Goal: Use online tool/utility: Use online tool/utility

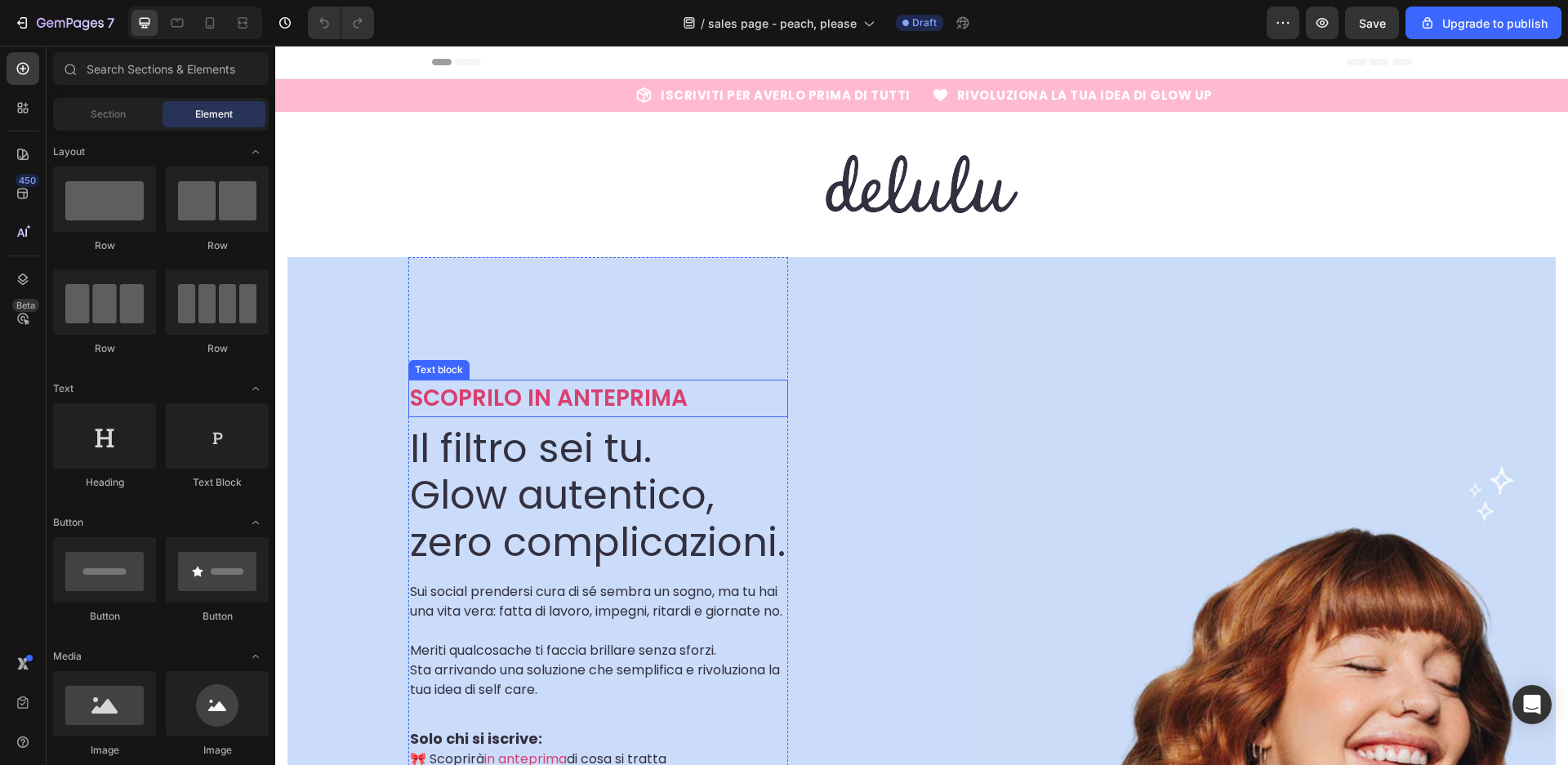
click at [636, 396] on p "SCOPRILO IN ANTEPRIMA" at bounding box center [598, 398] width 376 height 34
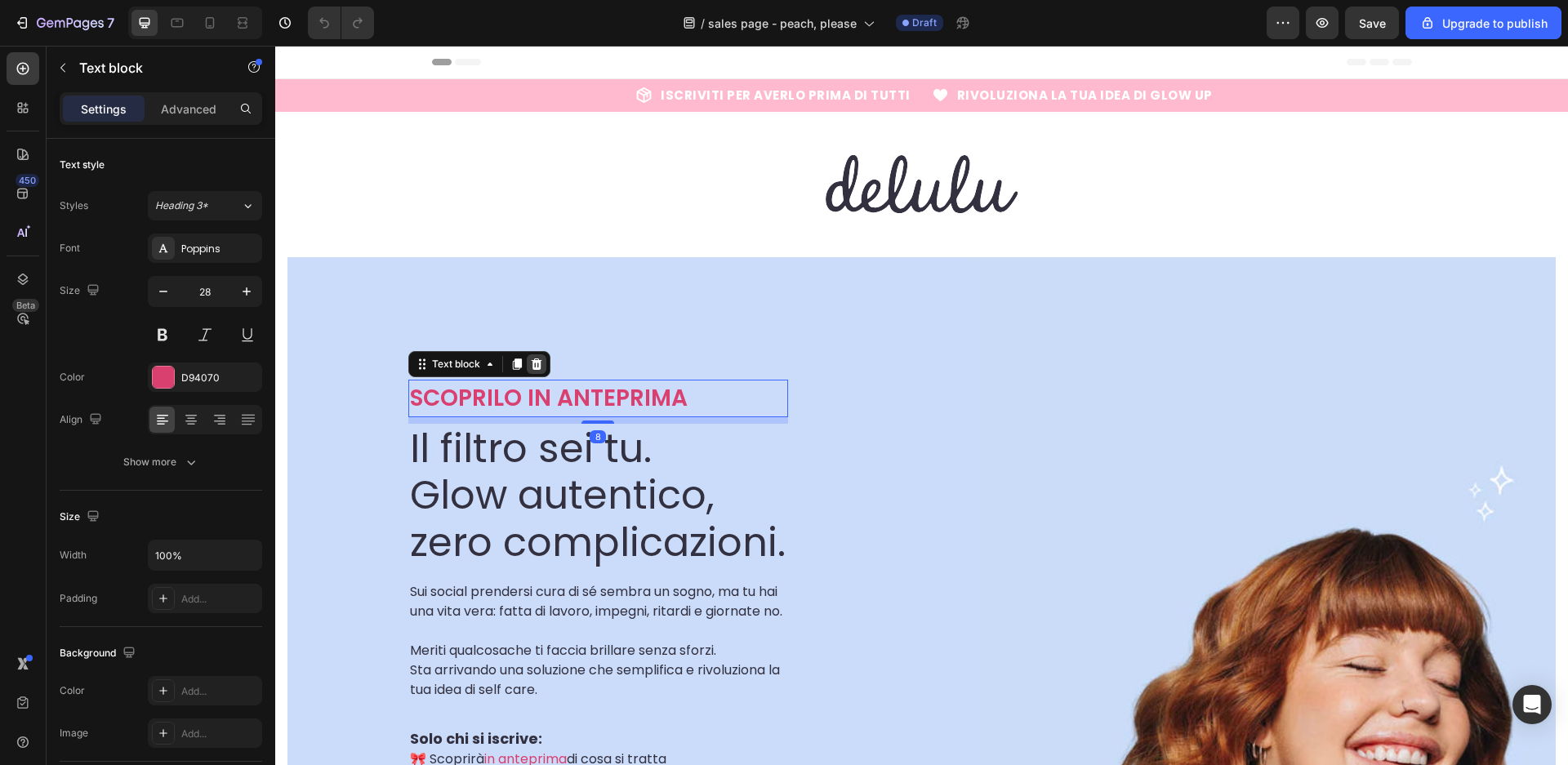
click at [539, 369] on icon at bounding box center [536, 364] width 13 height 13
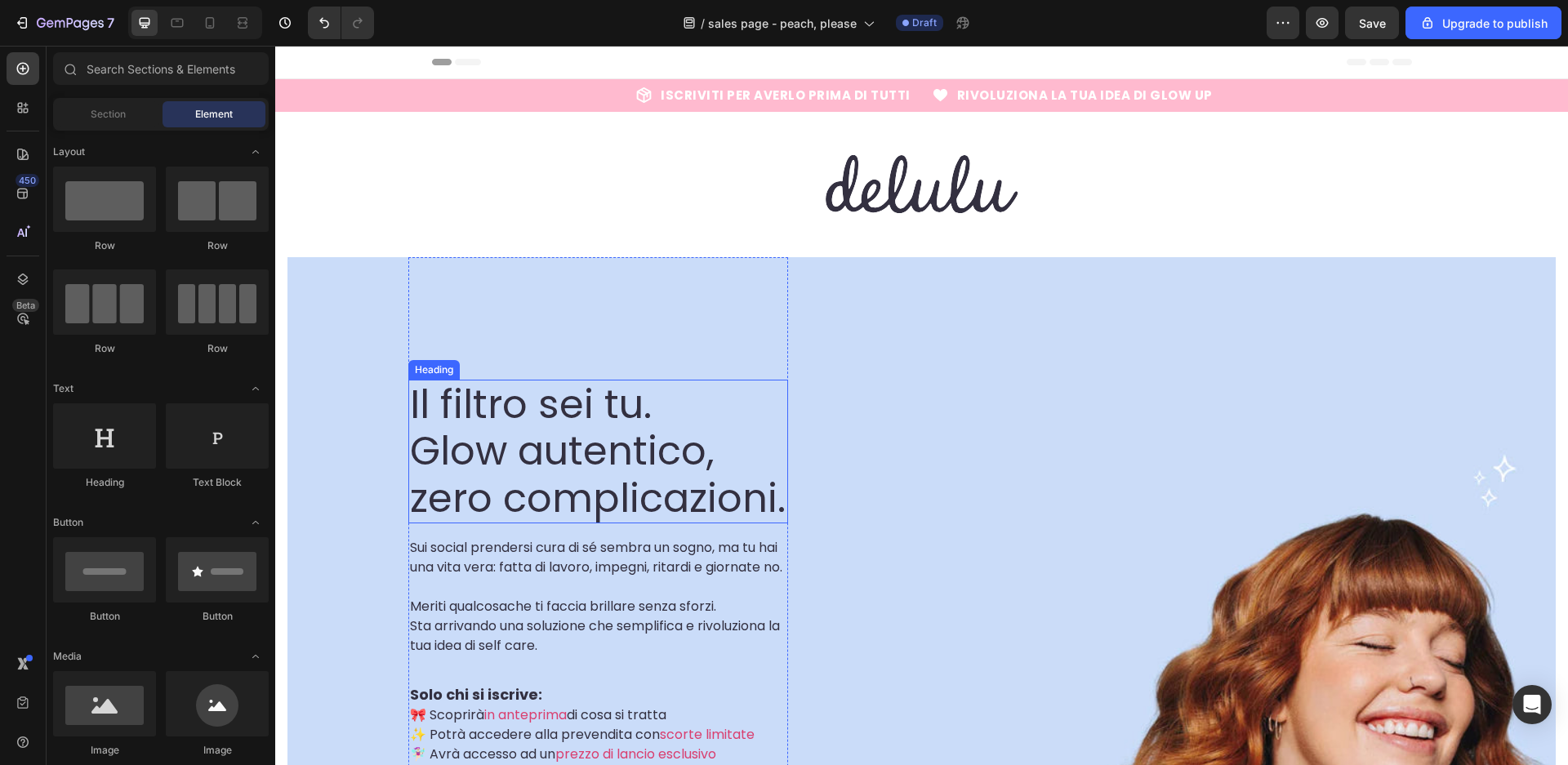
click at [569, 463] on h2 "Il filtro sei tu. Glow autentico, zero complicazioni." at bounding box center [599, 451] width 380 height 144
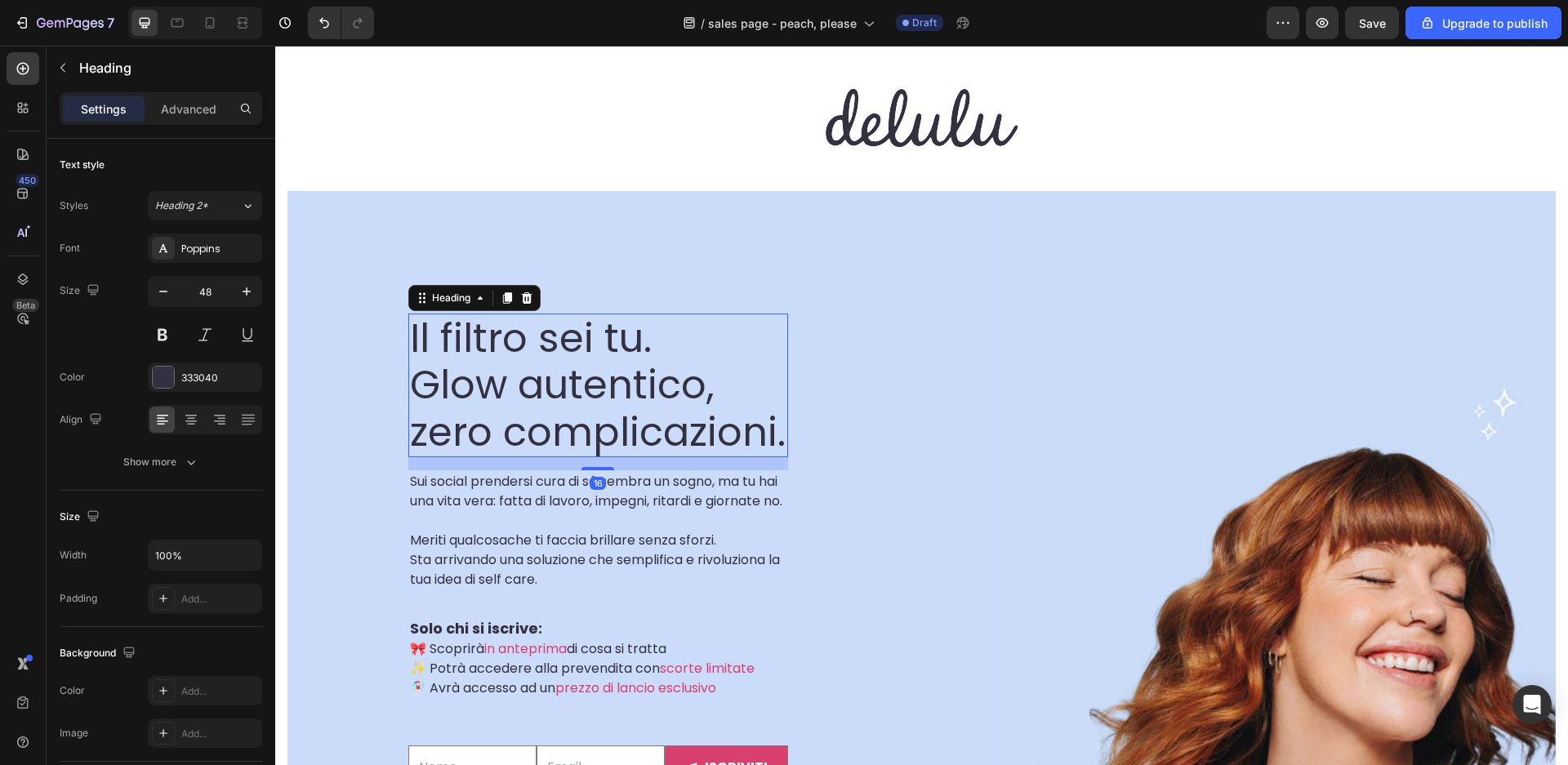
scroll to position [69, 0]
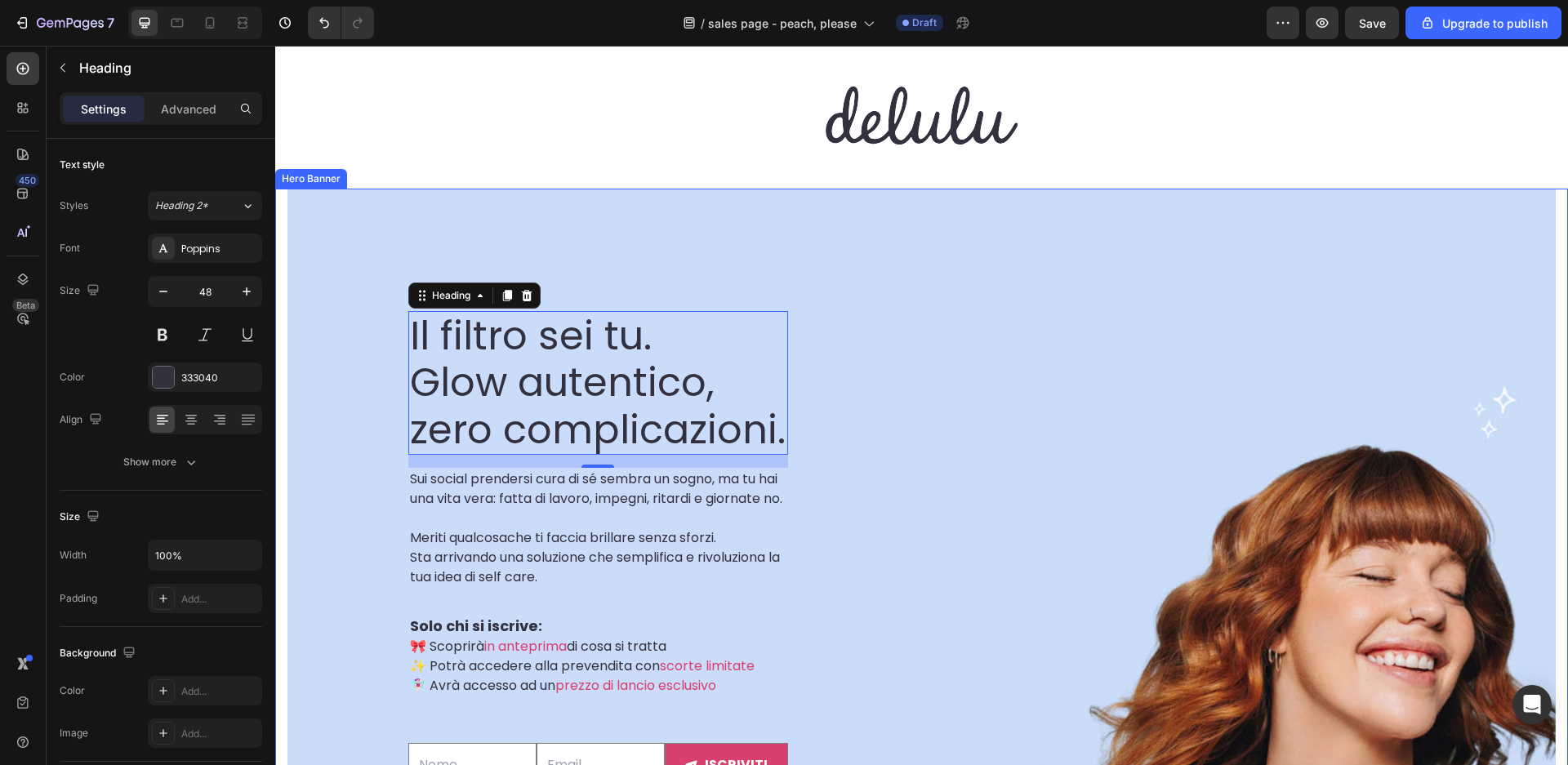
click at [1258, 602] on div "Il filtro sei tu. Glow autentico, zero complicazioni. Heading 16 Sui social pre…" at bounding box center [922, 583] width 1268 height 788
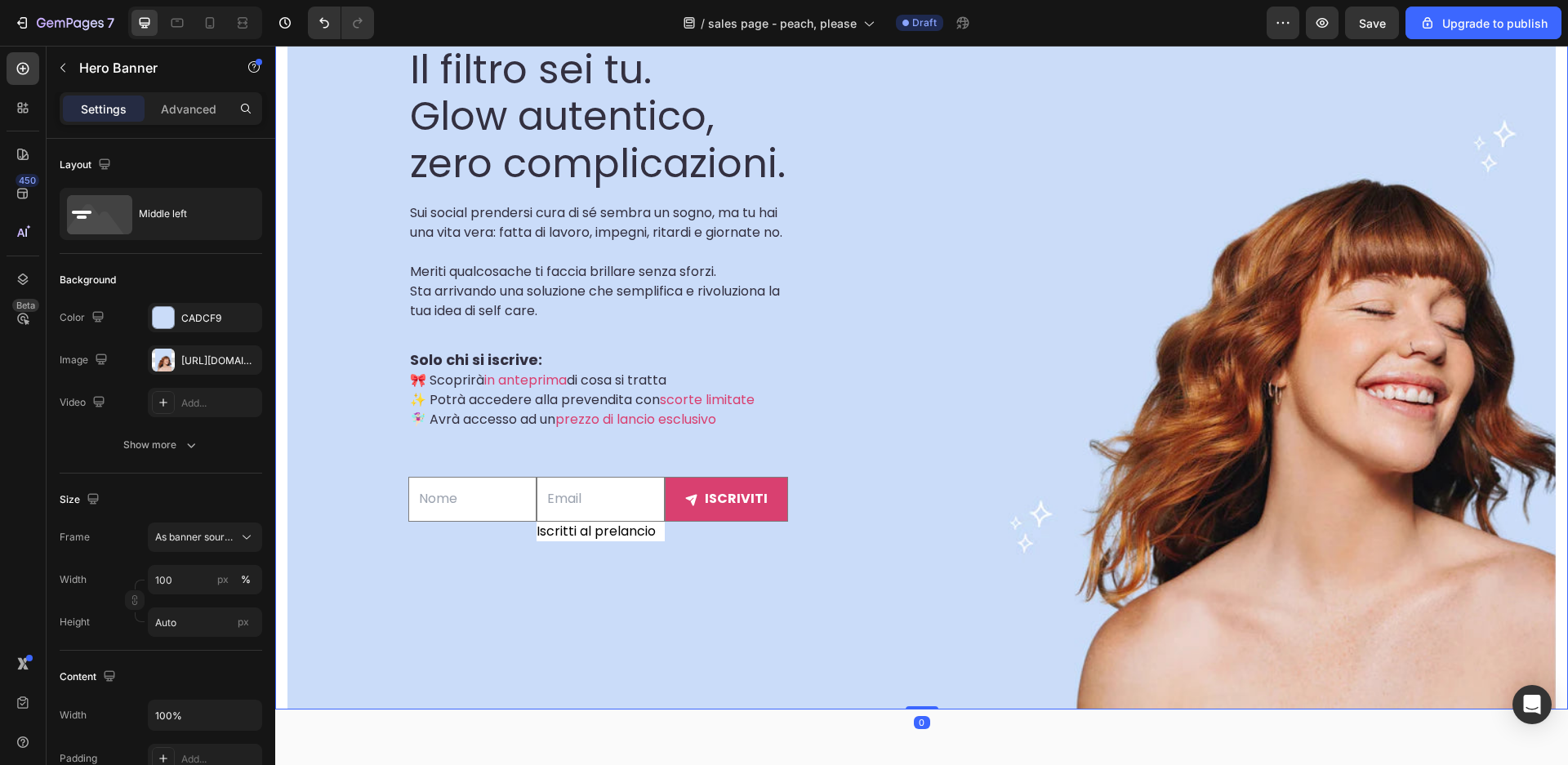
scroll to position [758, 0]
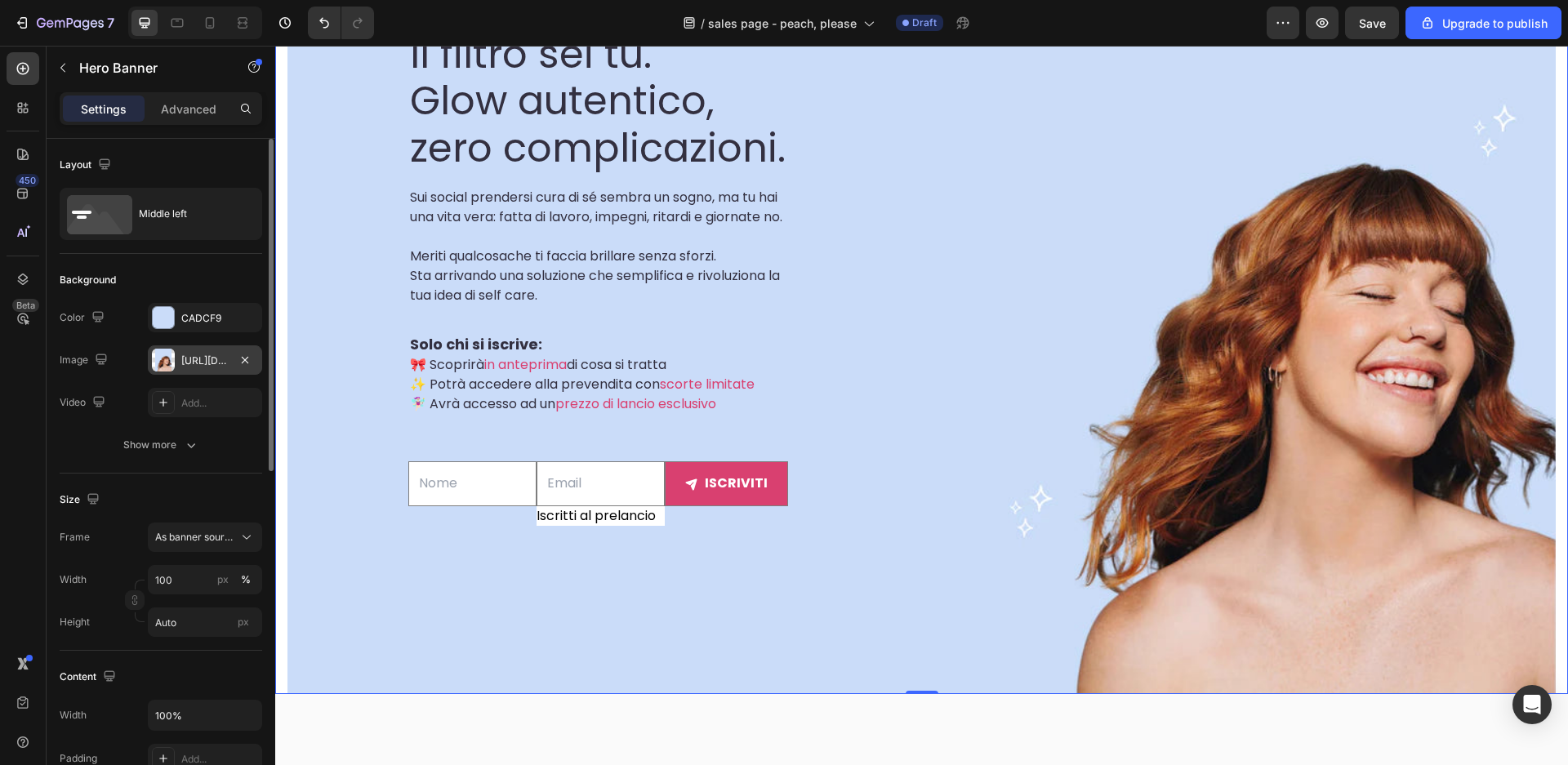
click at [189, 357] on div "[URL][DOMAIN_NAME]" at bounding box center [205, 361] width 47 height 15
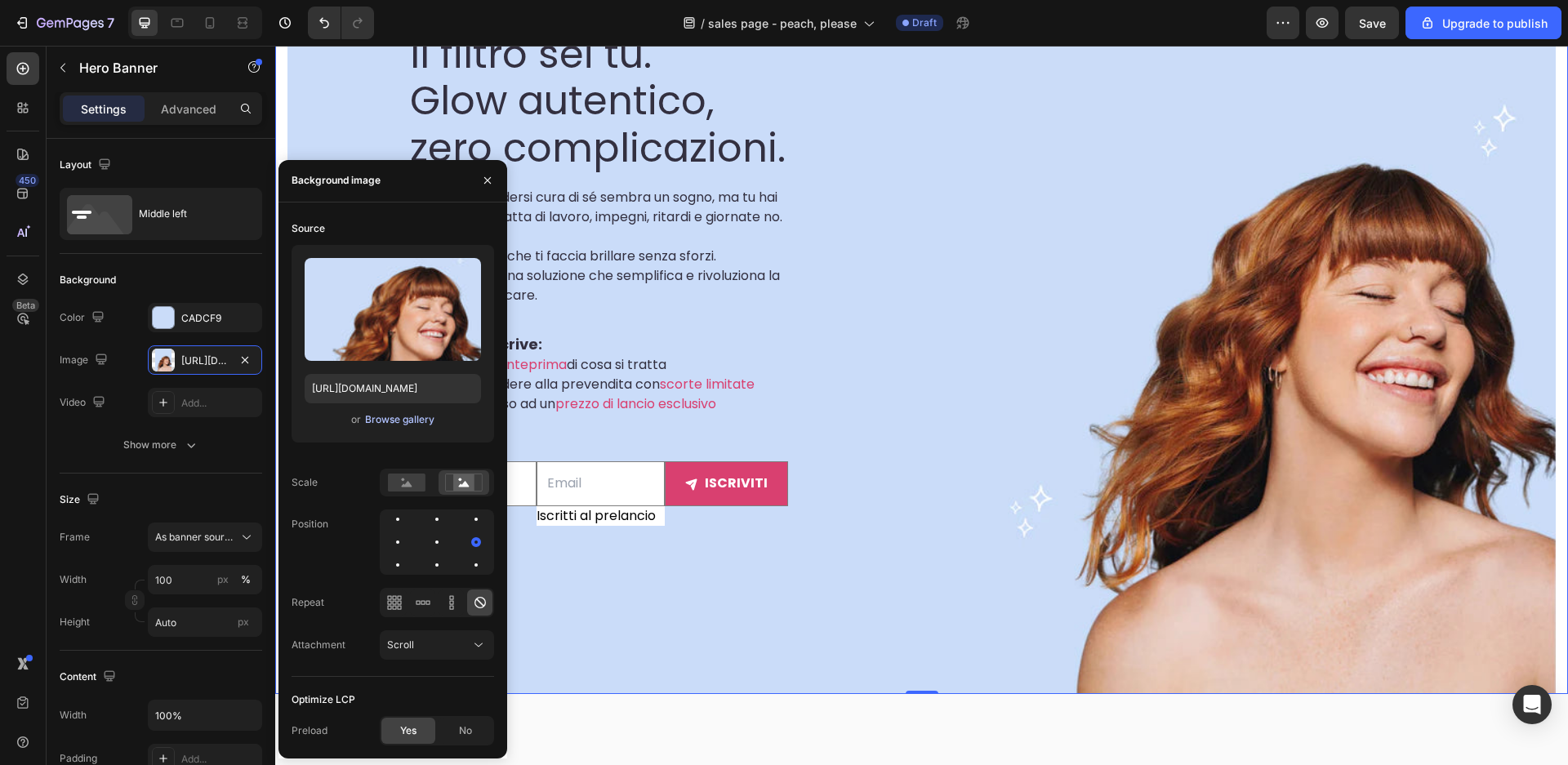
click at [396, 417] on div "Browse gallery" at bounding box center [399, 420] width 70 height 15
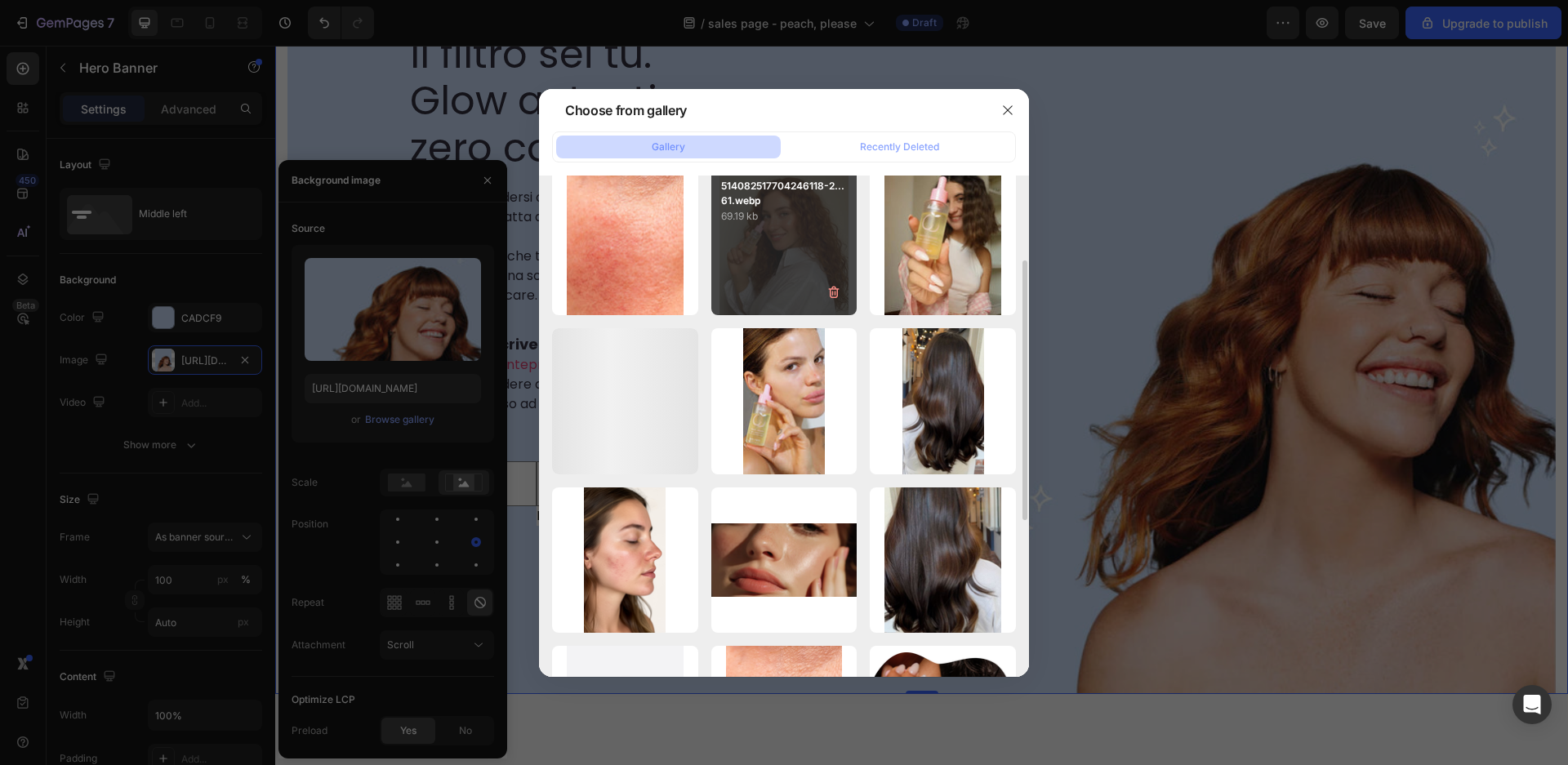
scroll to position [180, 0]
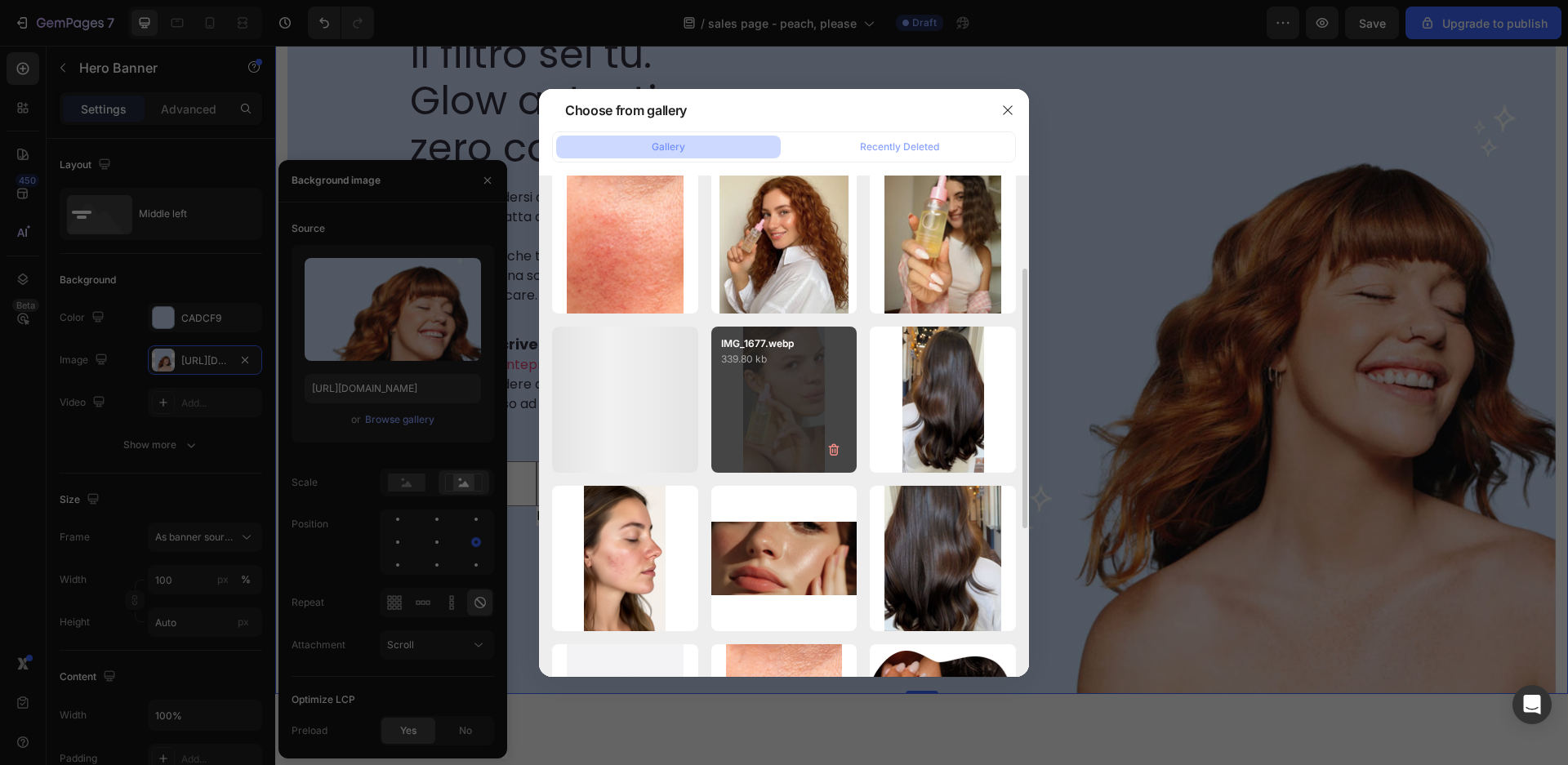
click at [785, 389] on div "IMG_1677.webp 339.80 kb" at bounding box center [784, 399] width 146 height 146
type input "[URL][DOMAIN_NAME]"
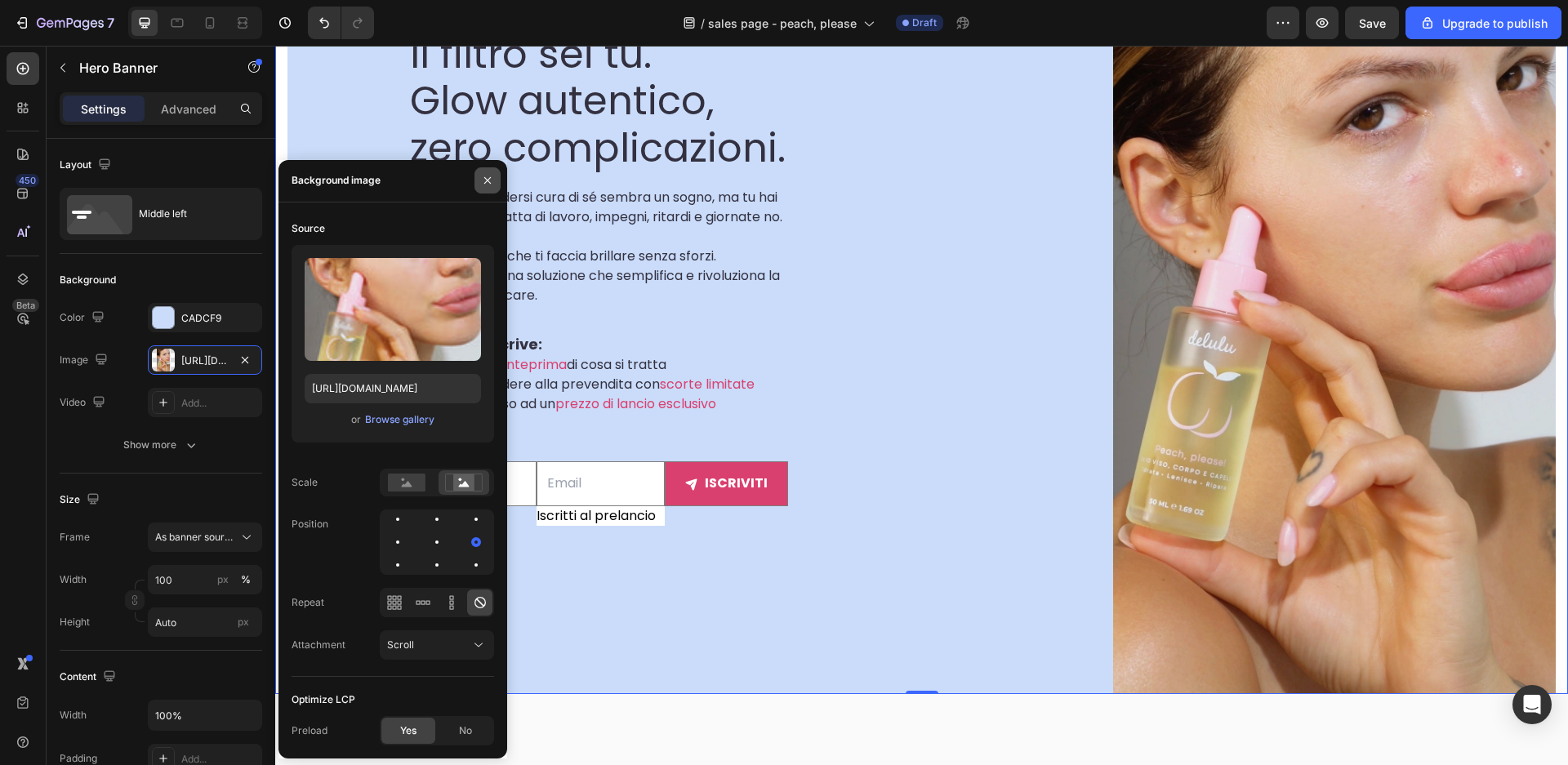
click at [493, 182] on icon "button" at bounding box center [488, 181] width 13 height 13
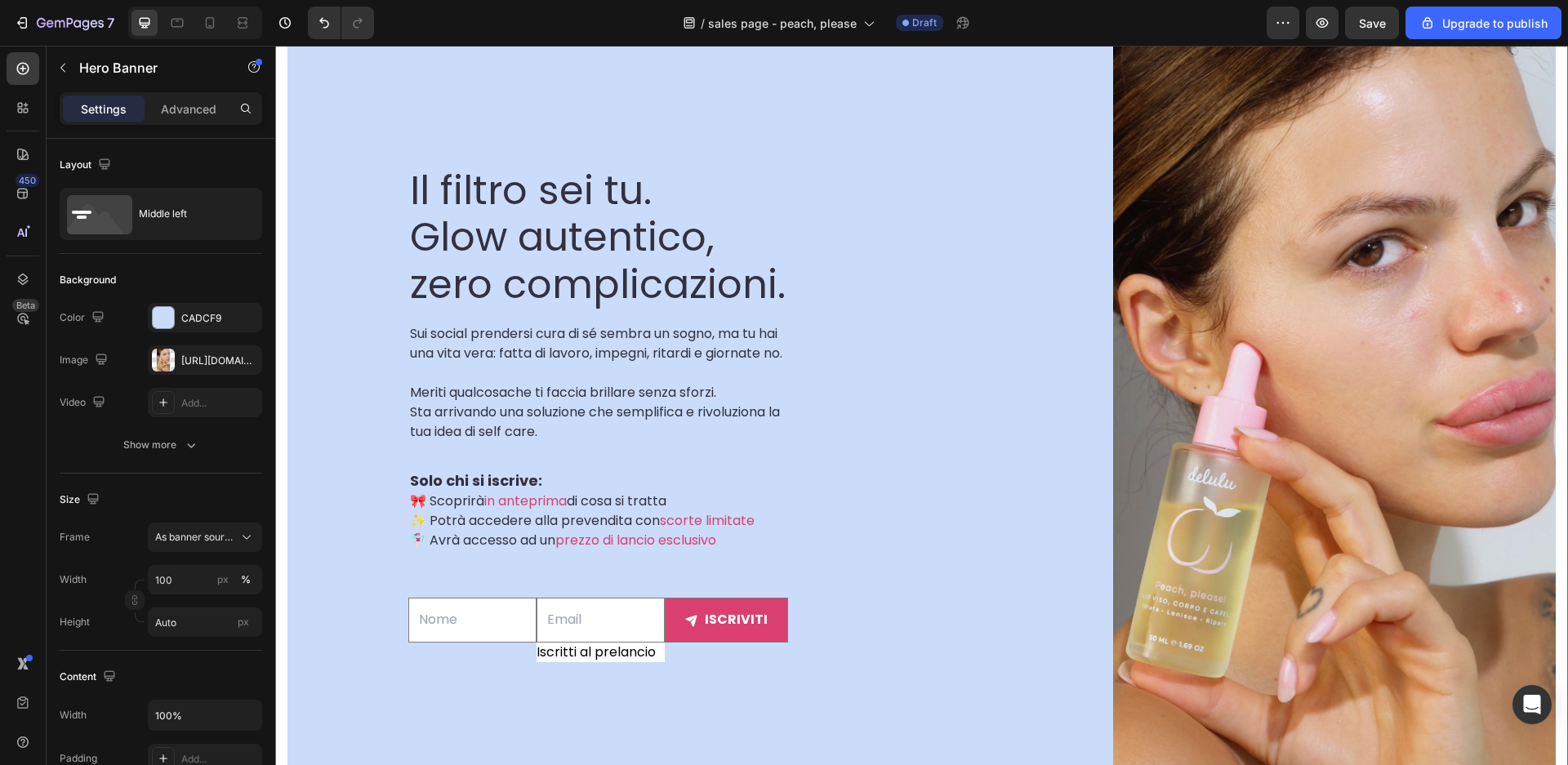
scroll to position [216, 0]
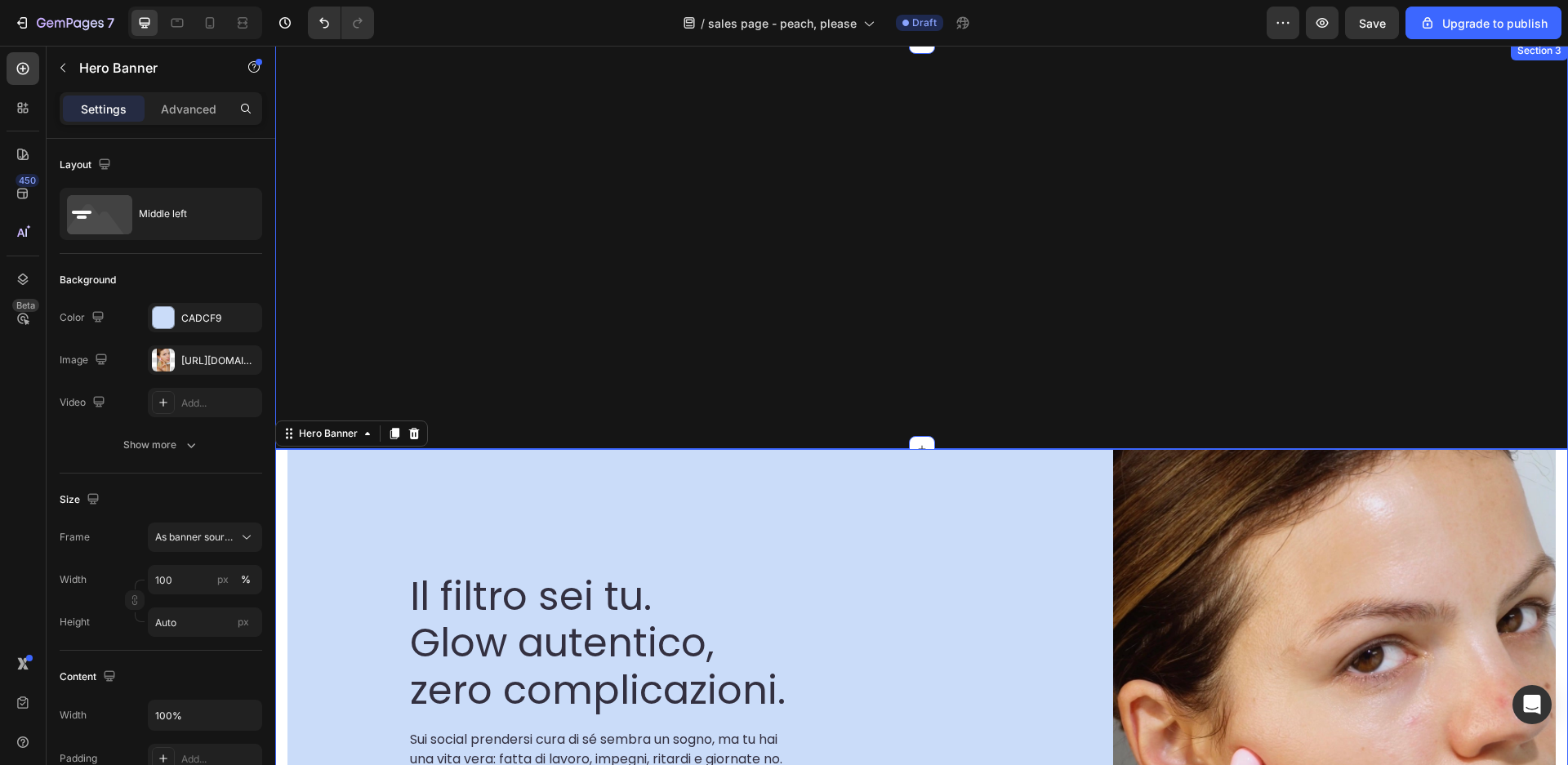
click at [816, 302] on div "Il filtro sei tu. Glow autentico, zero complicazioni. Heading Hero Banner Sui s…" at bounding box center [922, 245] width 1293 height 409
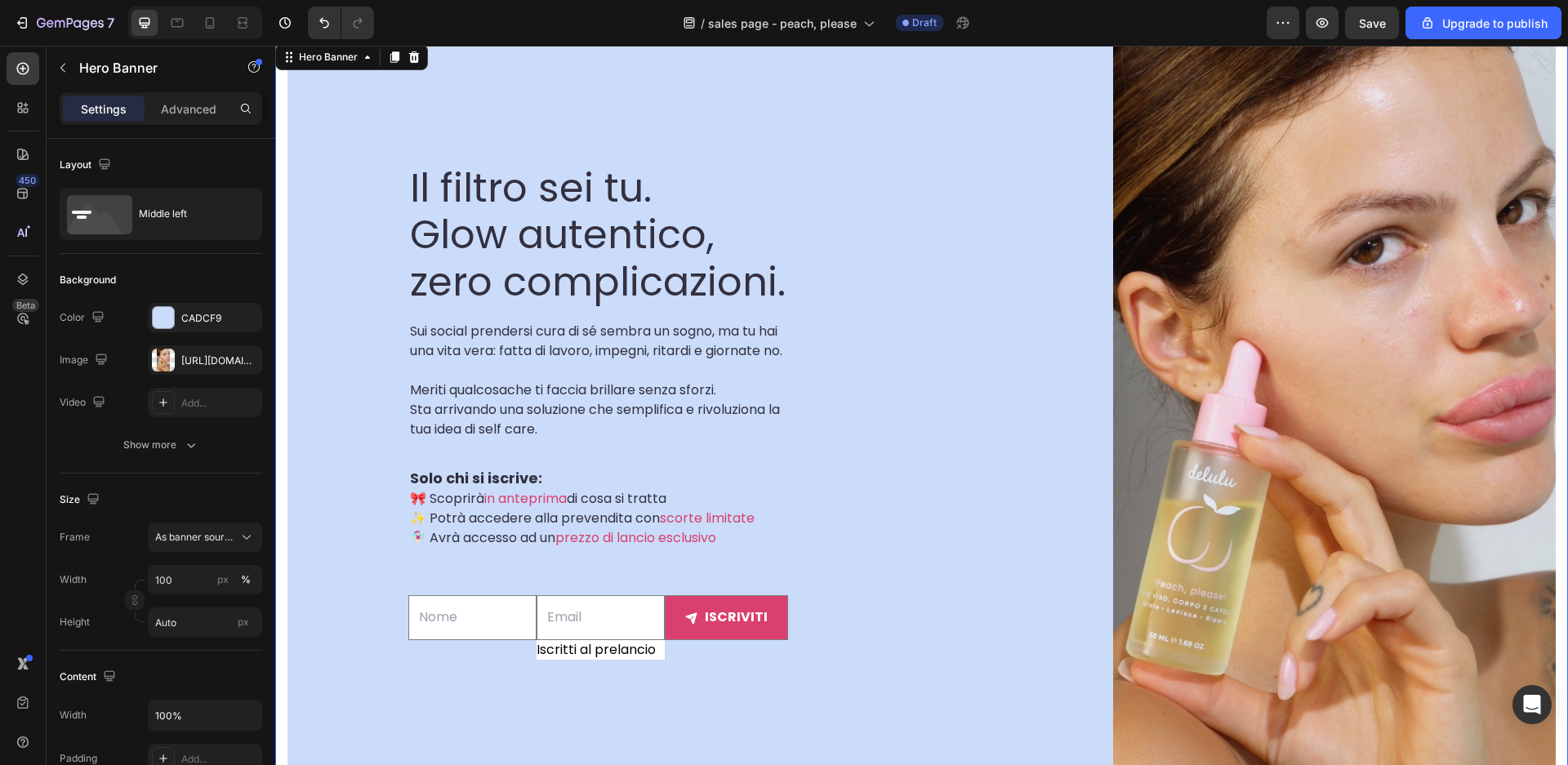
click at [1246, 444] on div "Il filtro sei tu. Glow autentico, zero complicazioni. Heading Sui social prende…" at bounding box center [922, 435] width 1268 height 788
click at [202, 359] on div "[URL][DOMAIN_NAME]" at bounding box center [205, 361] width 47 height 15
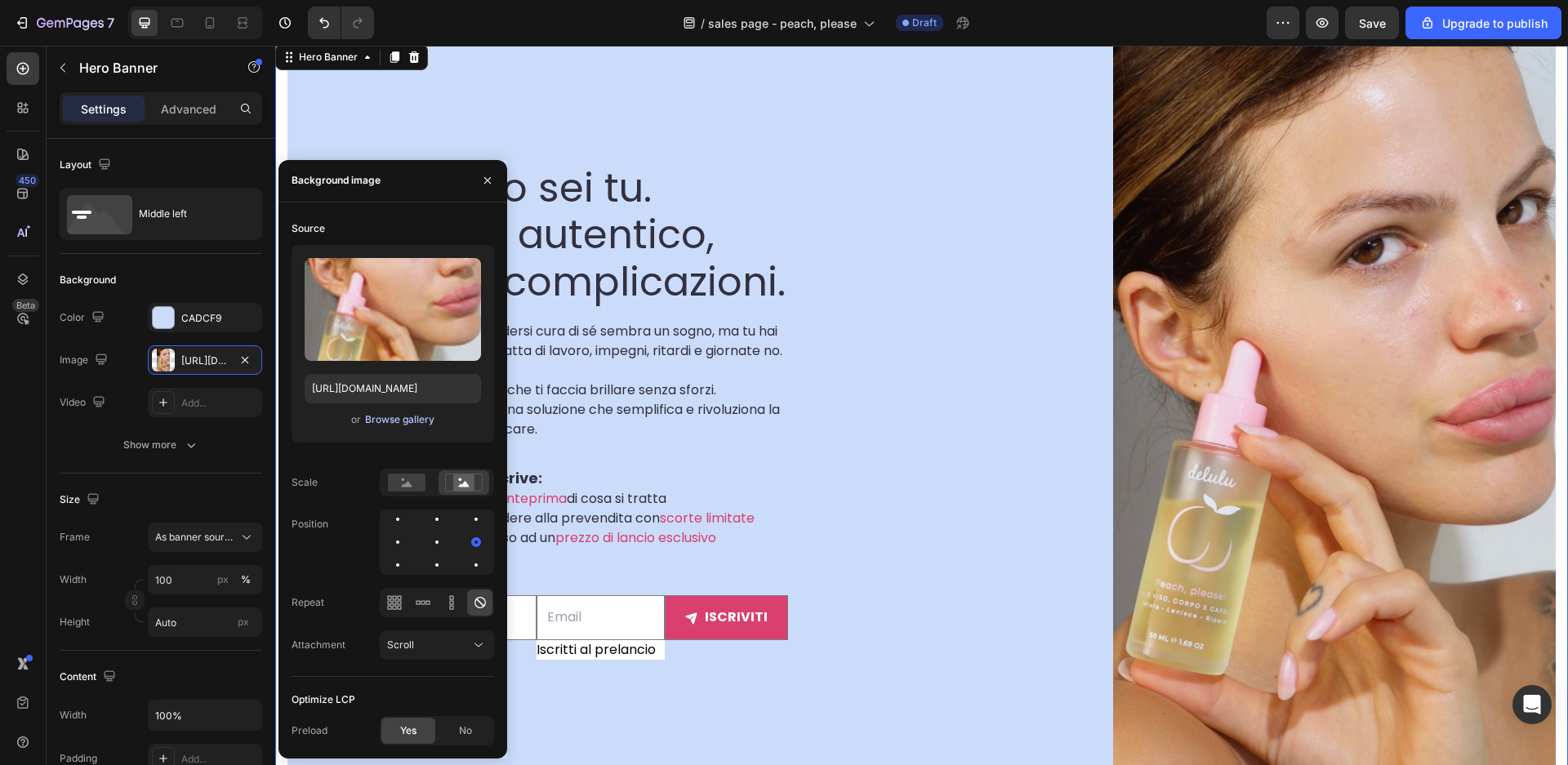
click at [407, 421] on div "Browse gallery" at bounding box center [399, 420] width 70 height 15
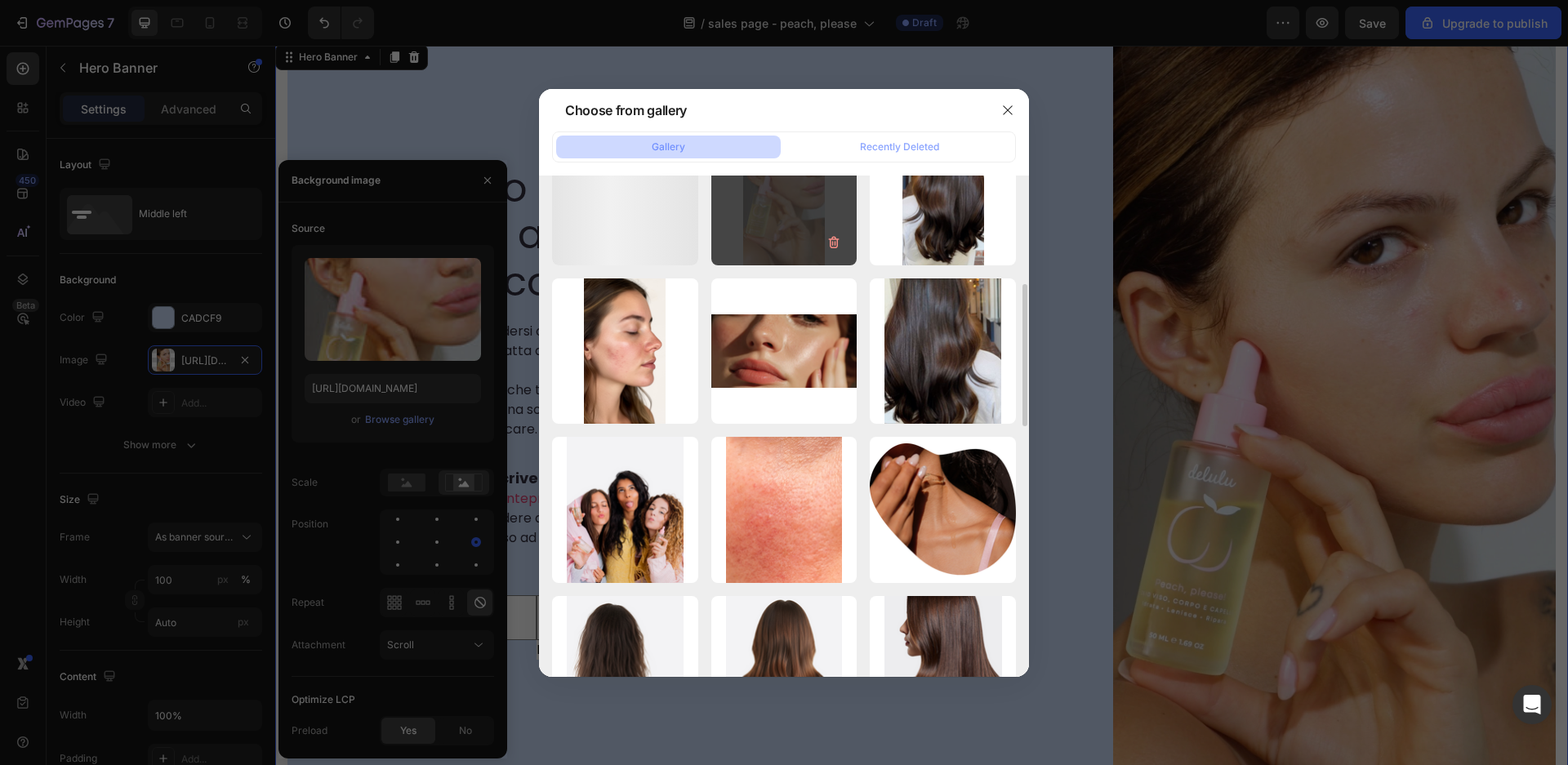
scroll to position [386, 0]
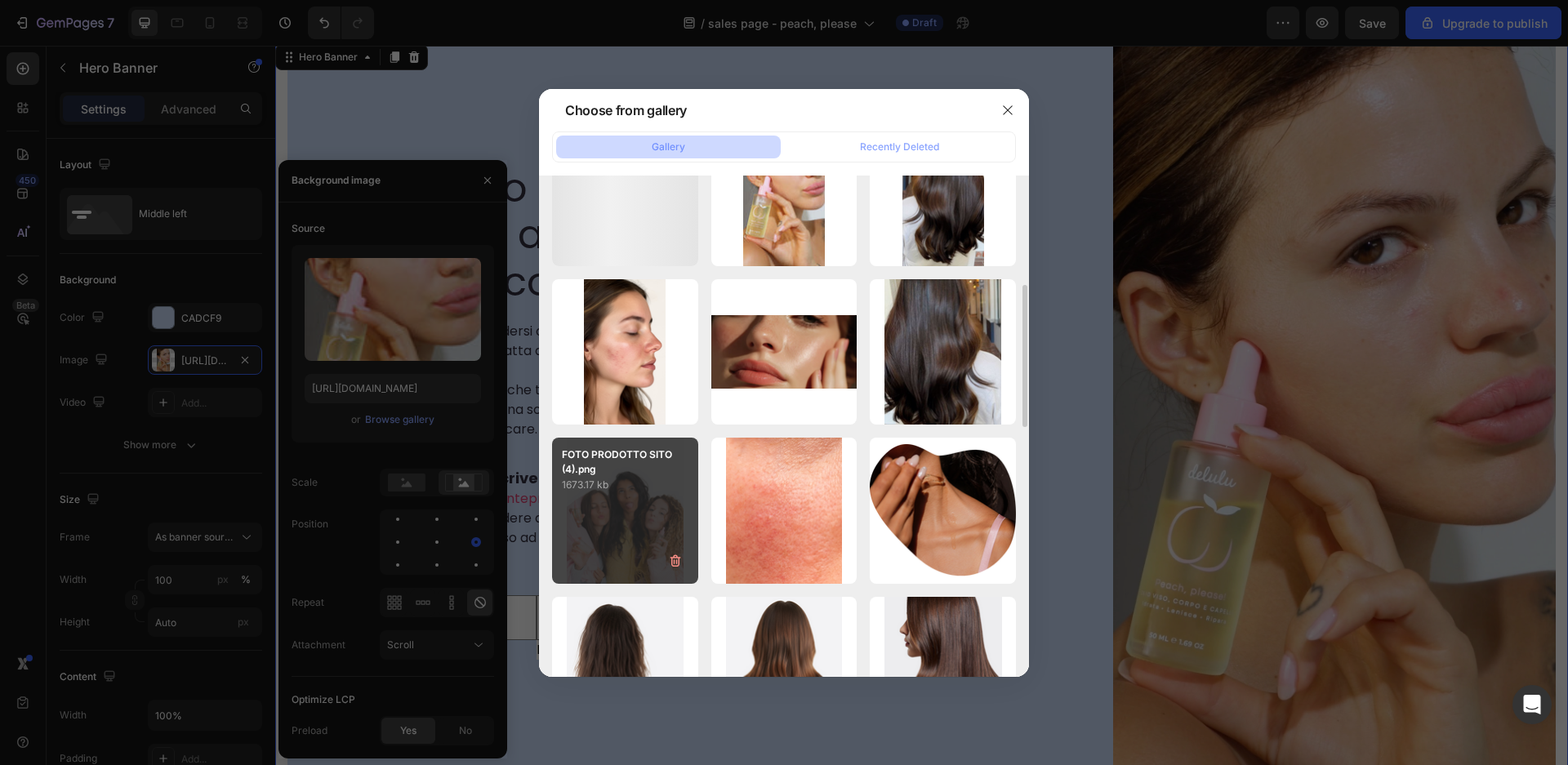
click at [607, 507] on div "FOTO PRODOTTO SITO (4).png 1673.17 kb" at bounding box center [625, 510] width 146 height 146
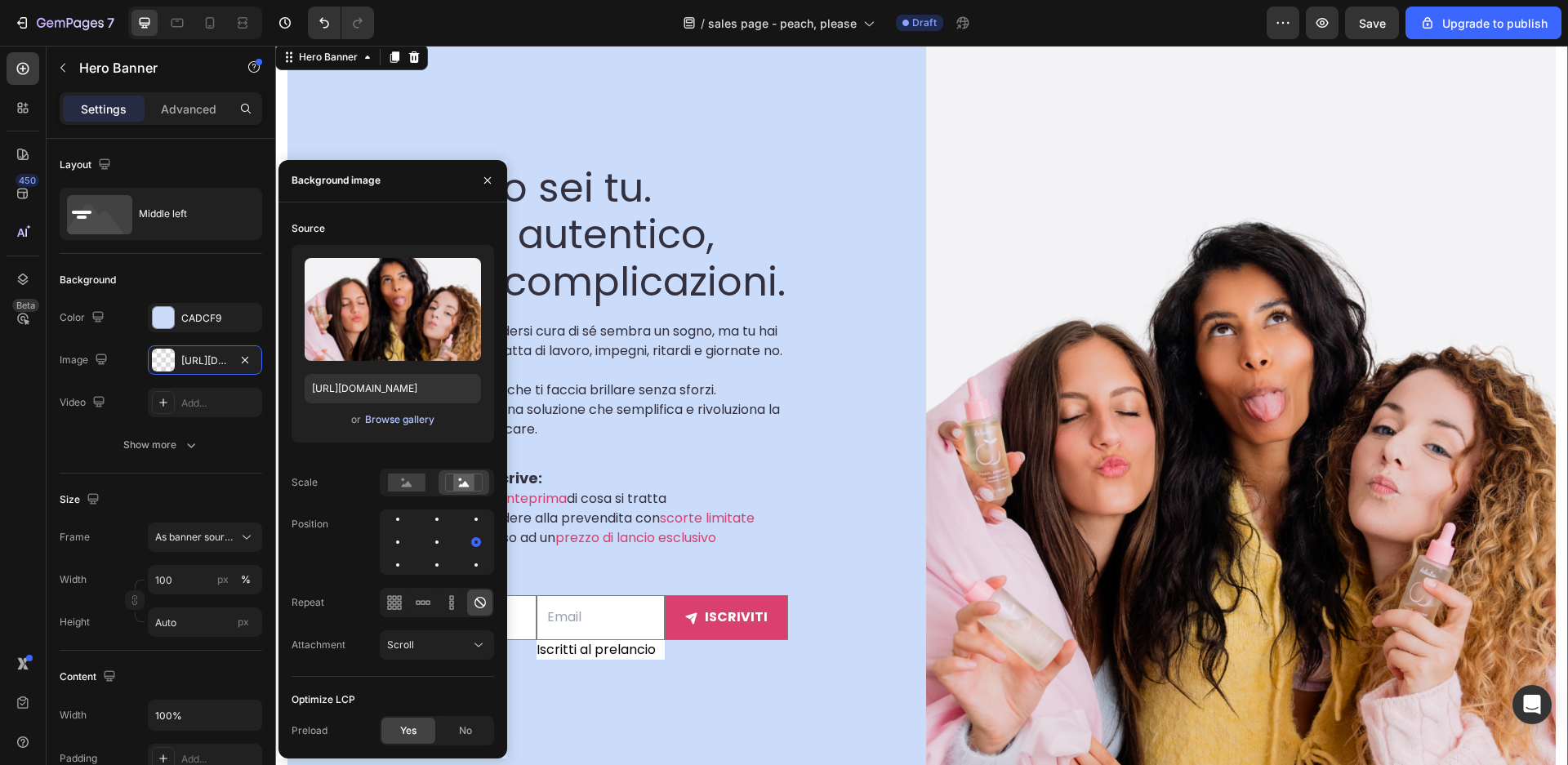
click at [415, 423] on div "Browse gallery" at bounding box center [399, 420] width 70 height 15
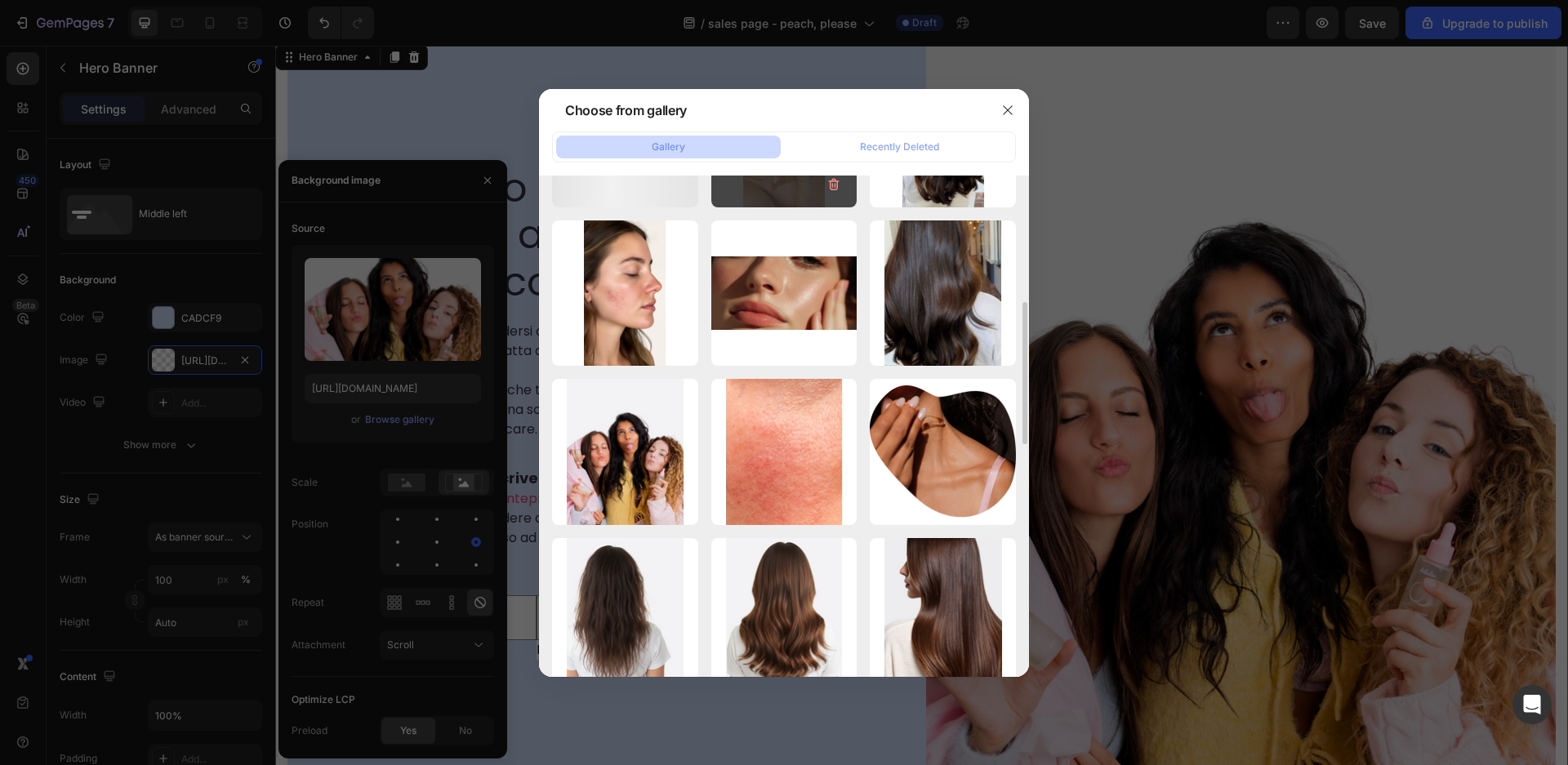
scroll to position [510, 0]
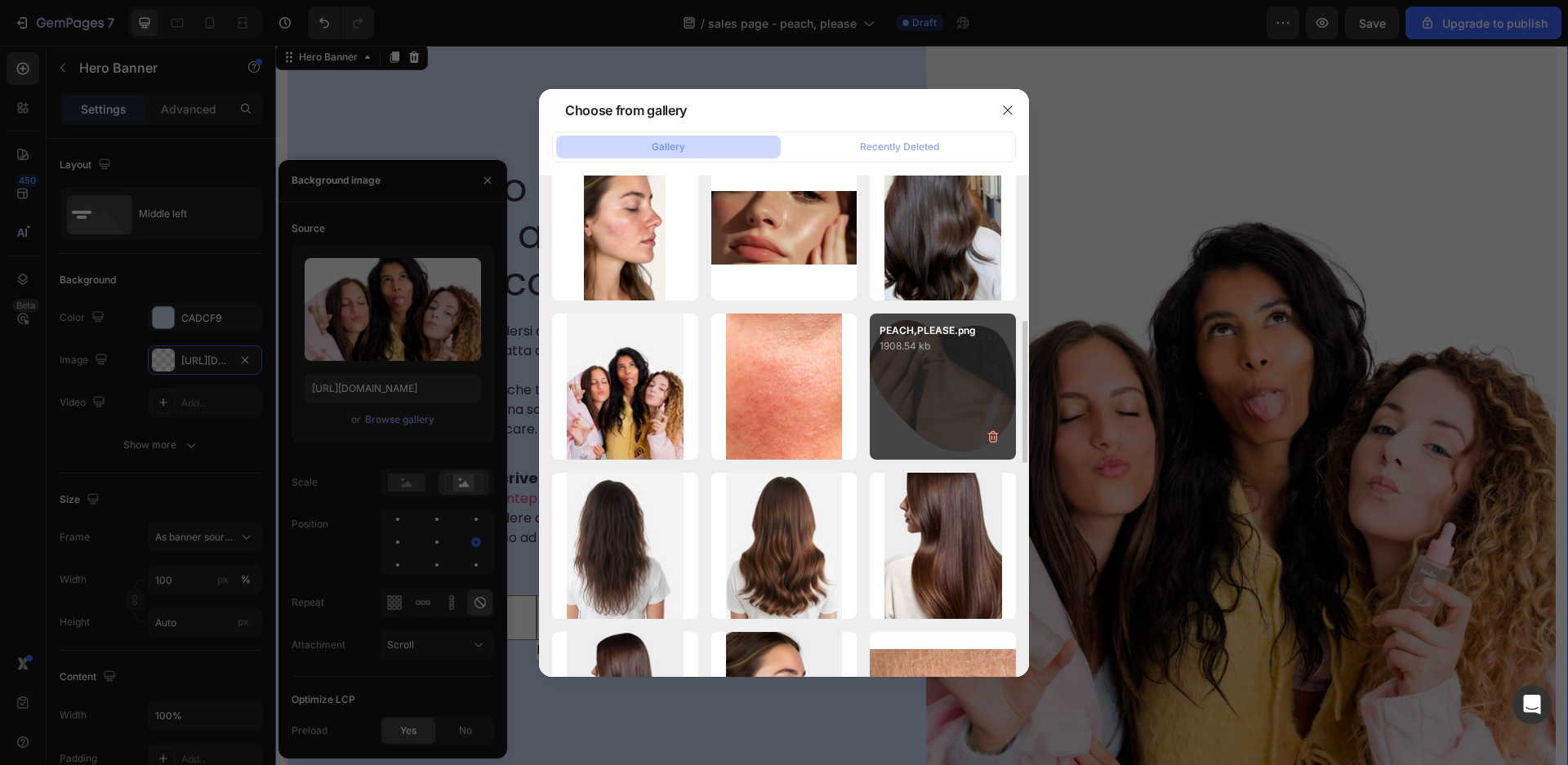
click at [965, 370] on div "PEACH,PLEASE.png 1908.54 kb" at bounding box center [942, 386] width 146 height 146
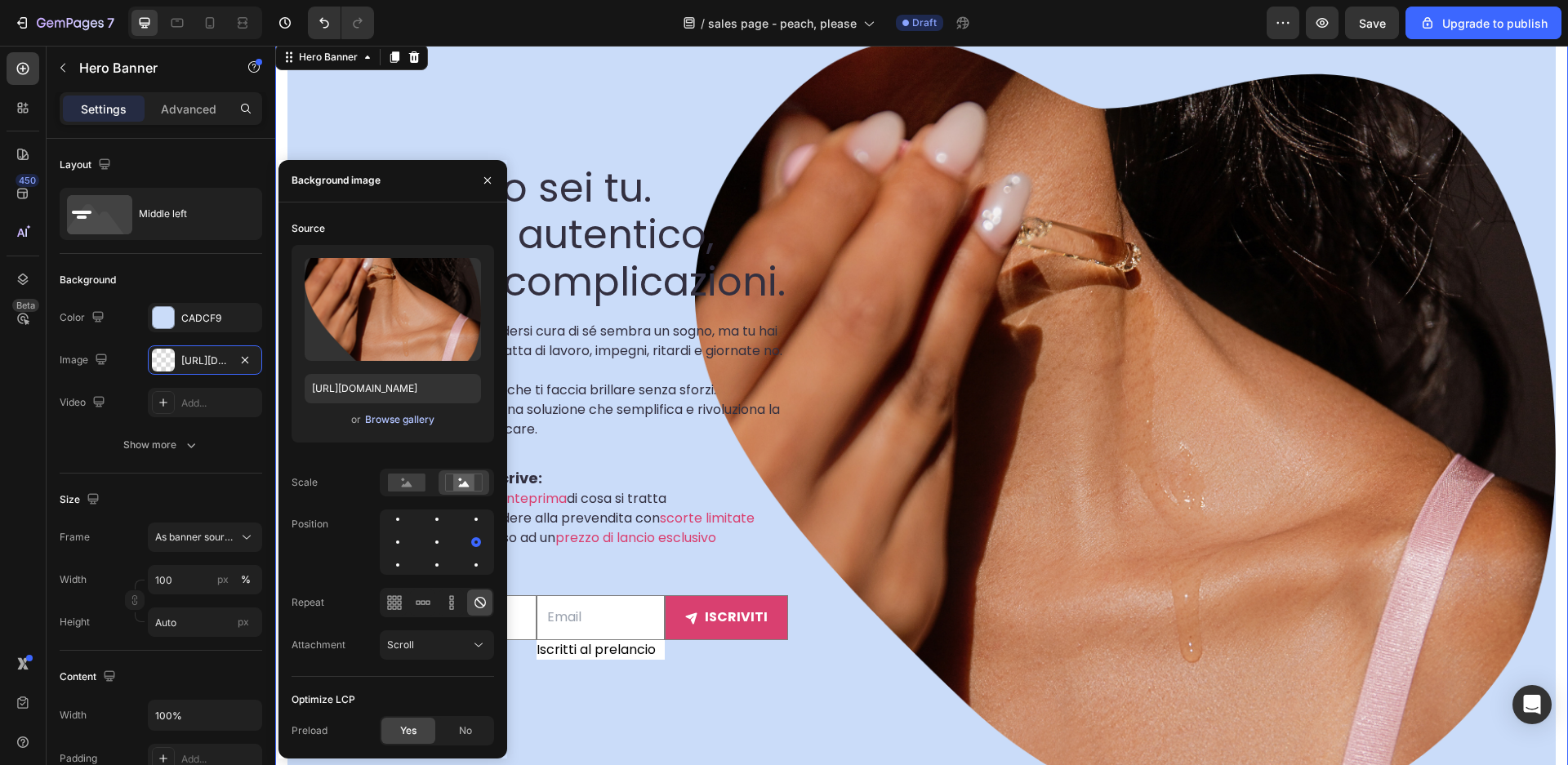
click at [412, 418] on div "Browse gallery" at bounding box center [399, 420] width 70 height 15
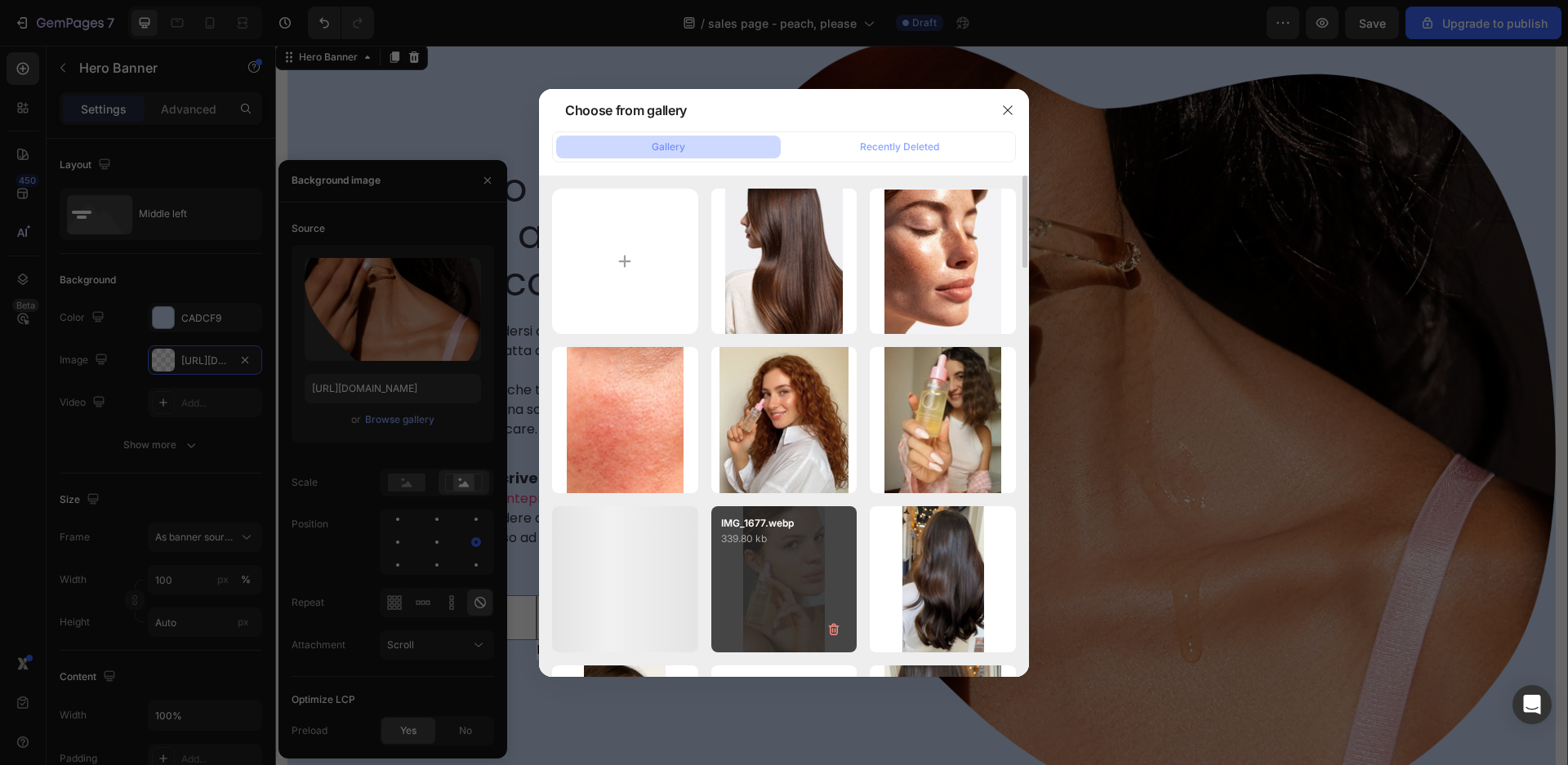
scroll to position [141, 0]
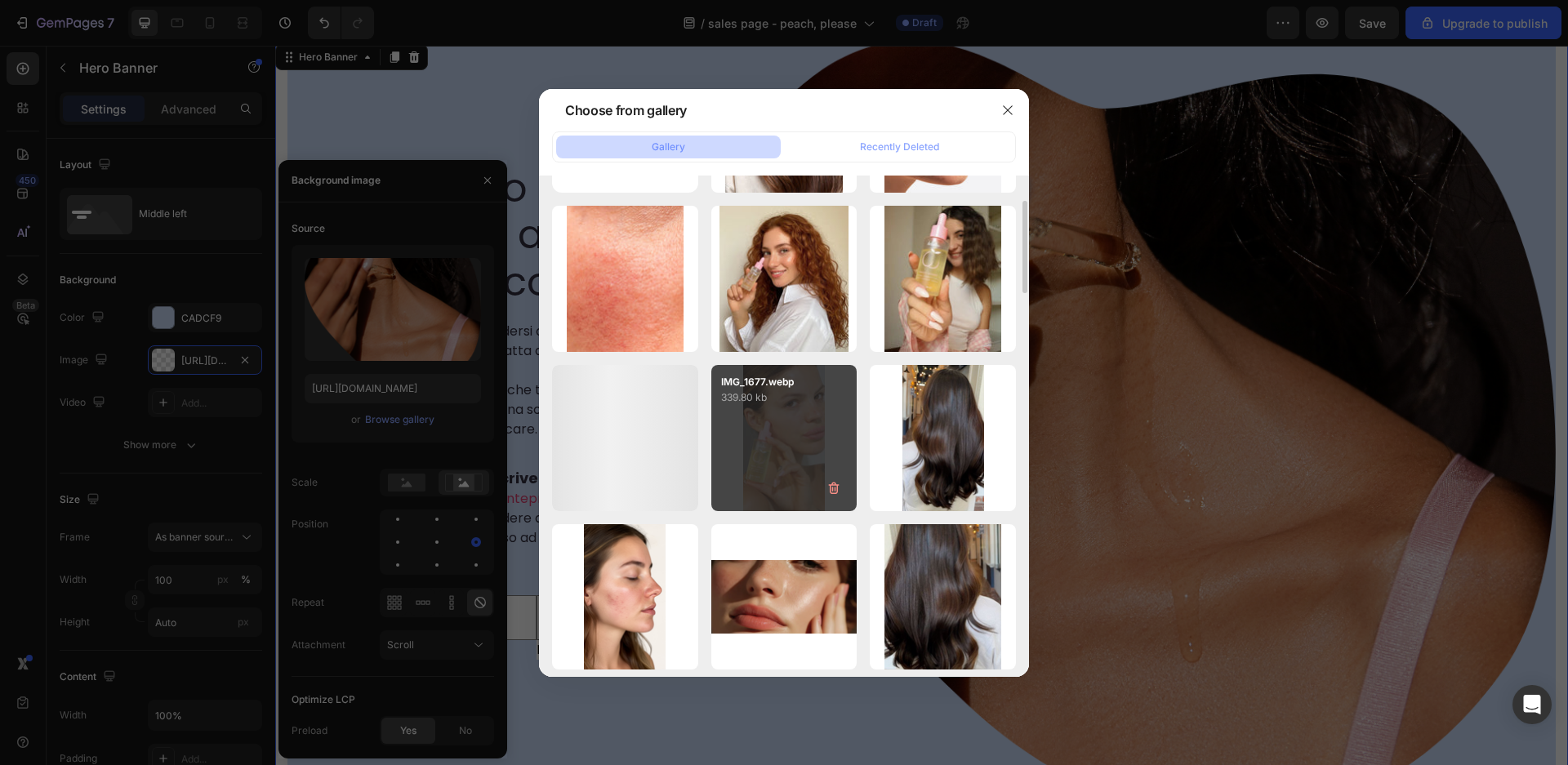
click at [781, 450] on div "IMG_1677.webp 339.80 kb" at bounding box center [784, 437] width 146 height 146
type input "[URL][DOMAIN_NAME]"
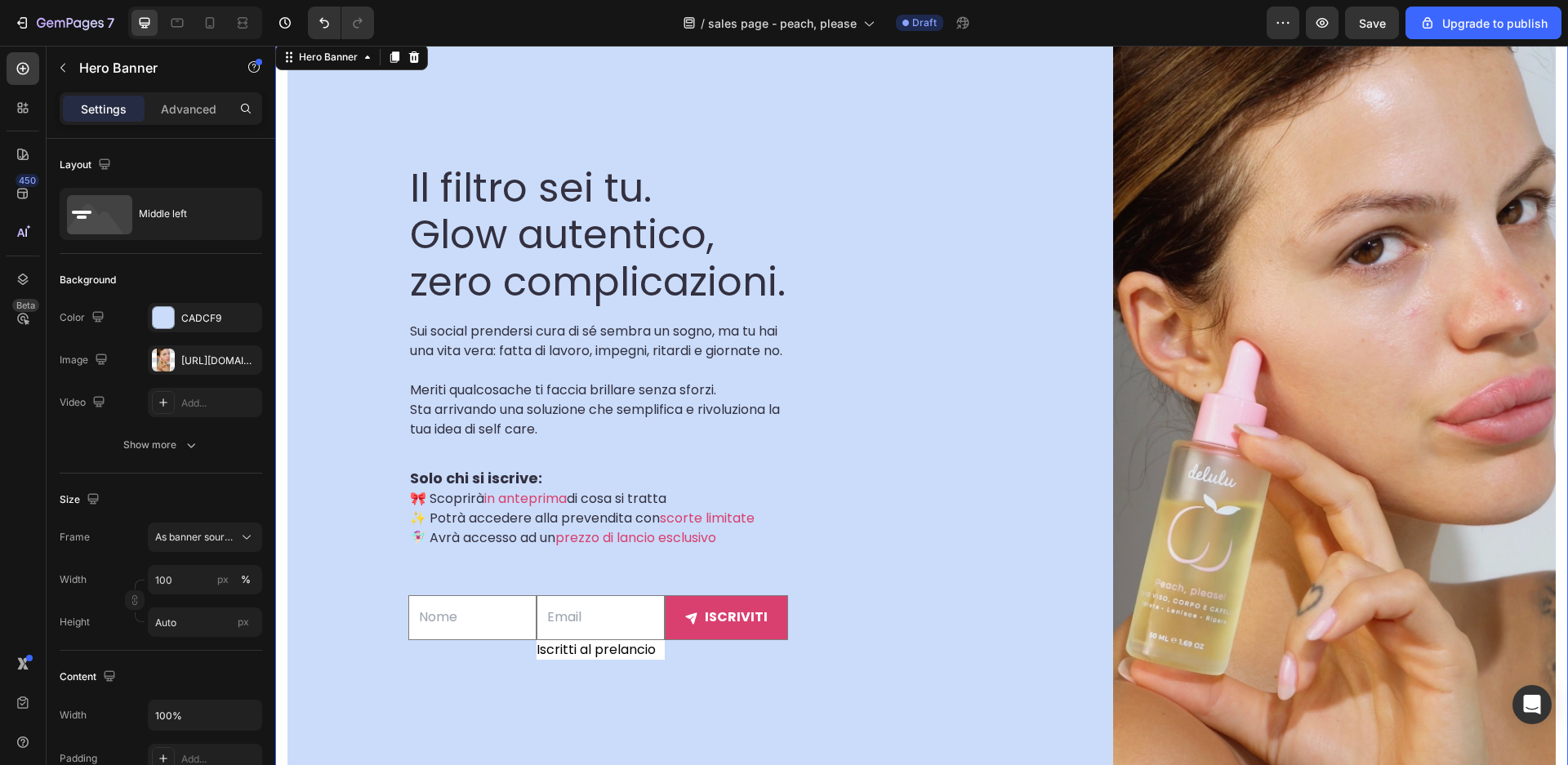
click at [887, 195] on div "Il filtro sei tu. Glow autentico, zero complicazioni. Heading Sui social prende…" at bounding box center [599, 435] width 622 height 788
click at [750, 679] on div "Text Field Email Field Iscritti al prelancio Custom Code iscriviti Submit Butto…" at bounding box center [599, 626] width 380 height 103
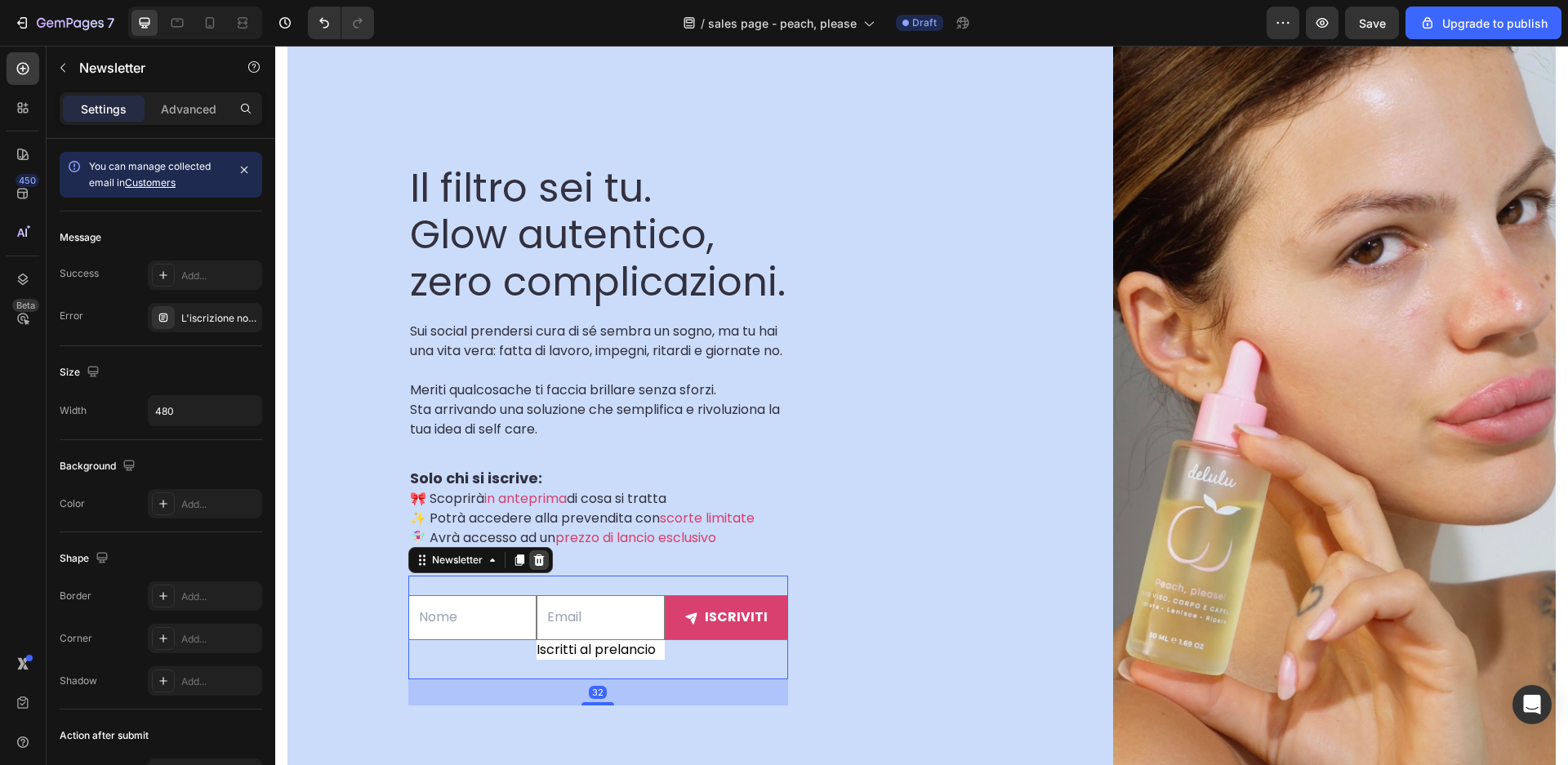
click at [546, 570] on div at bounding box center [538, 559] width 20 height 20
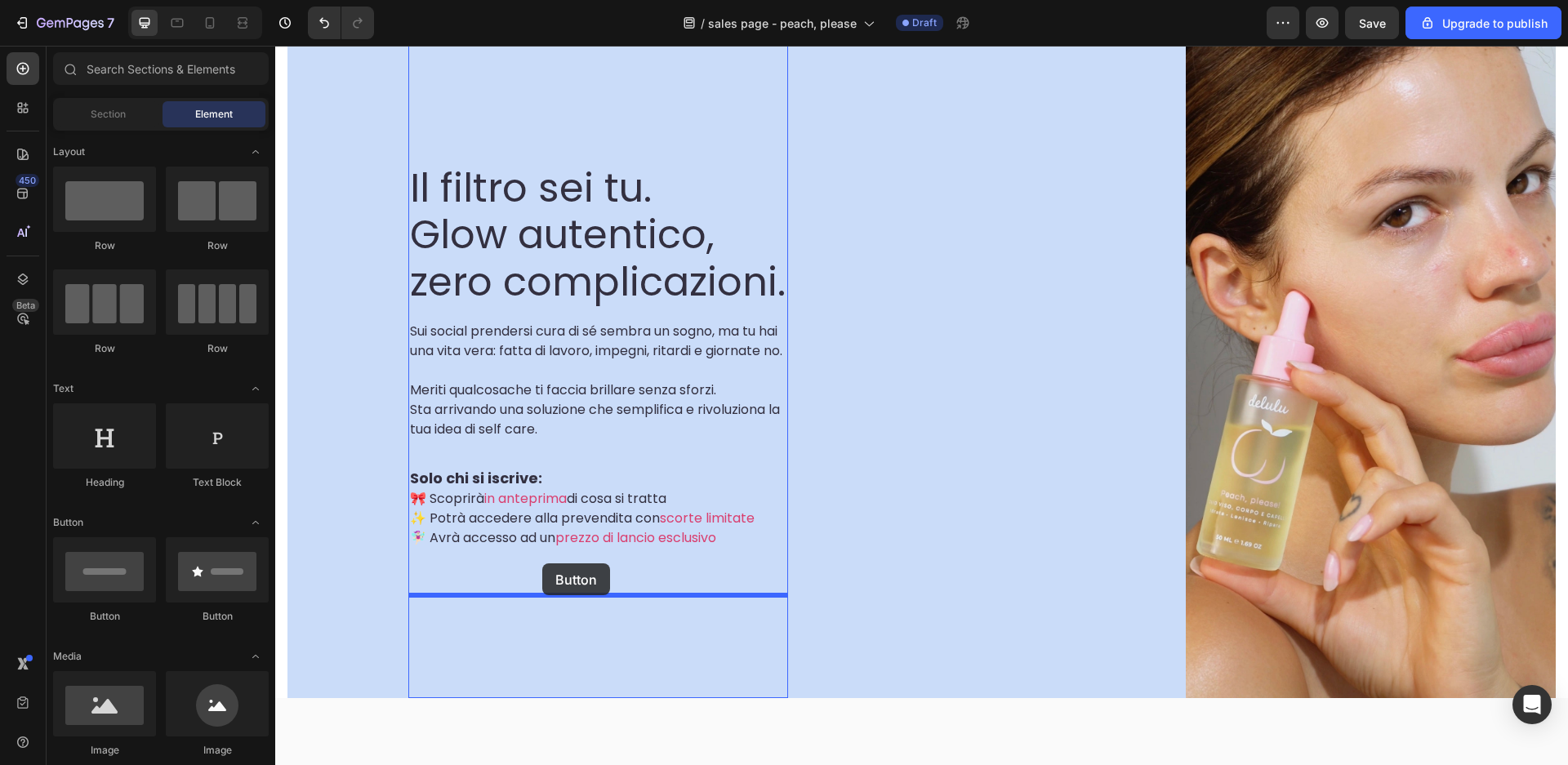
drag, startPoint x: 396, startPoint y: 625, endPoint x: 543, endPoint y: 563, distance: 159.5
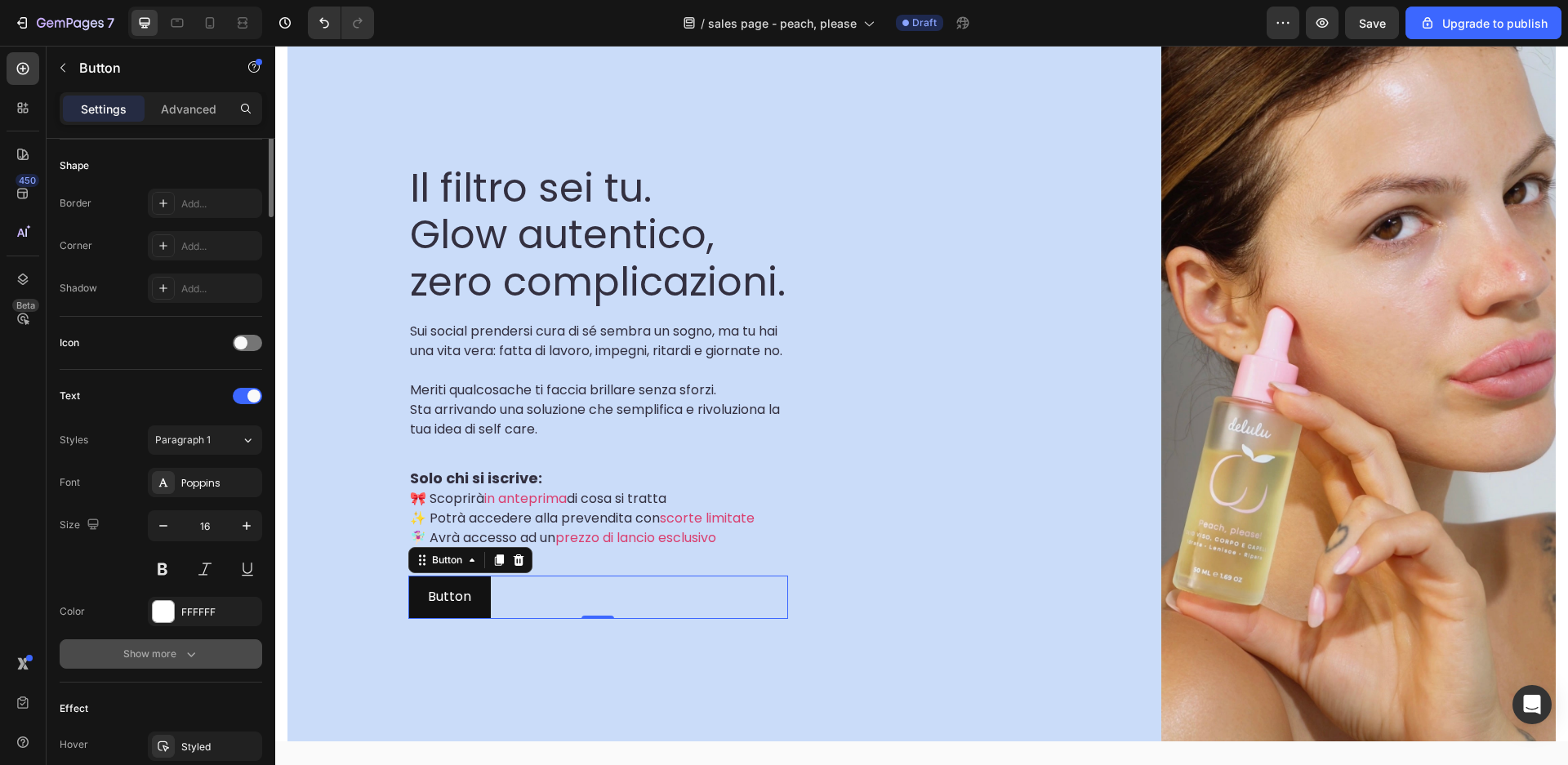
scroll to position [0, 0]
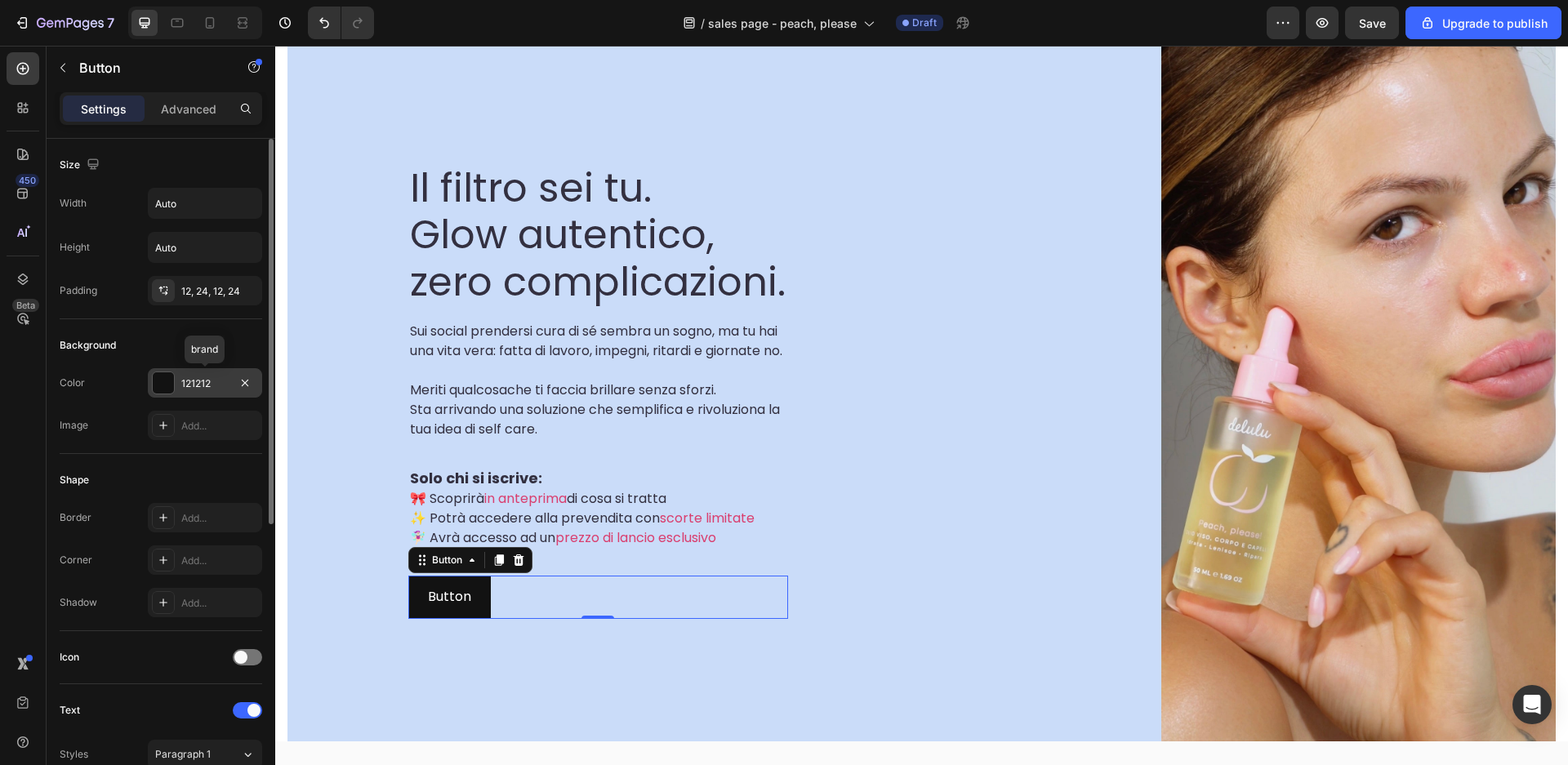
click at [203, 379] on div "121212" at bounding box center [205, 383] width 47 height 15
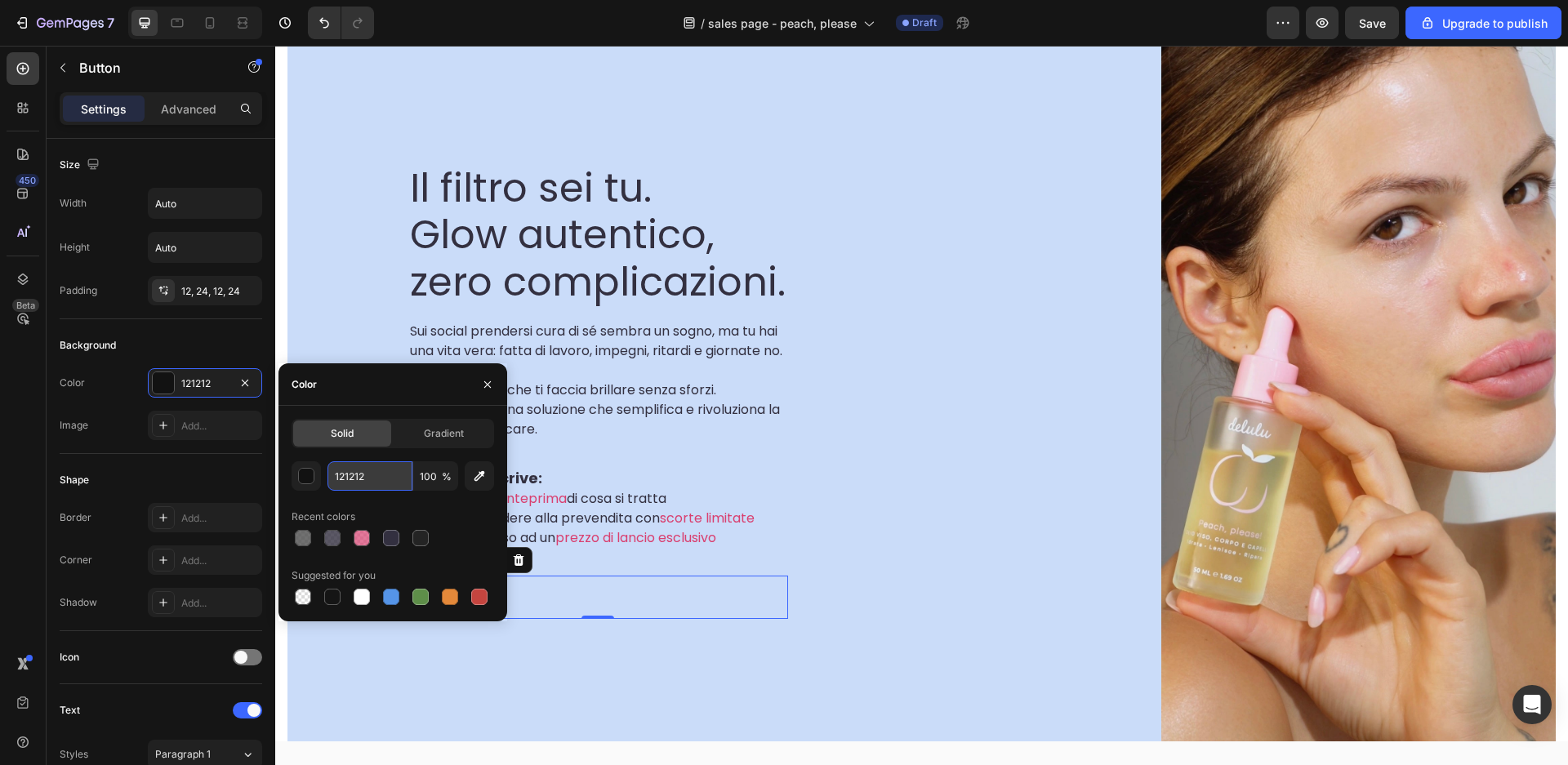
click at [356, 483] on input "121212" at bounding box center [370, 476] width 85 height 30
type input "D94070"
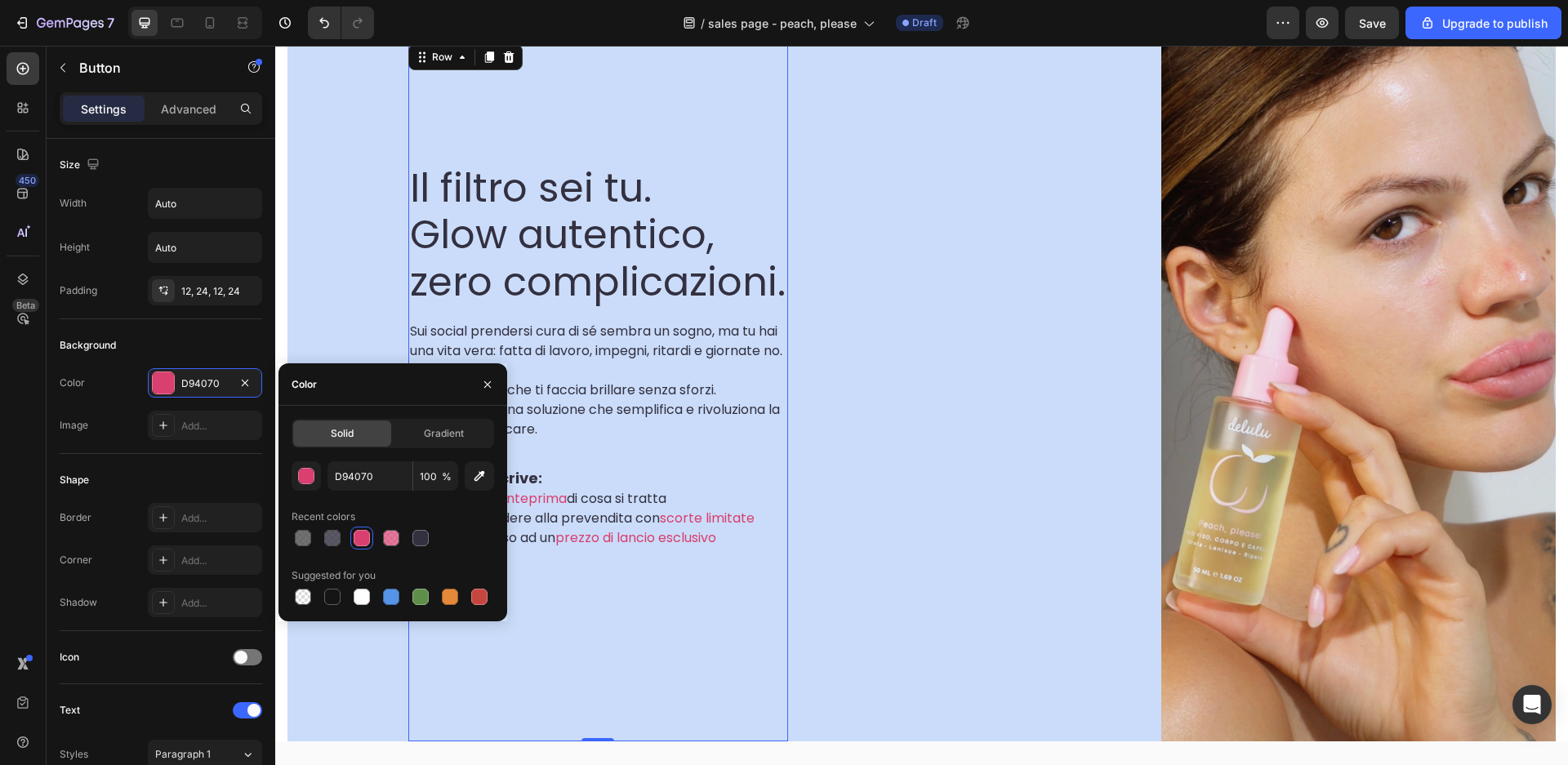
click at [596, 642] on div "Il filtro sei tu. Glow autentico, zero complicazioni. Heading Sui social prende…" at bounding box center [599, 392] width 380 height 702
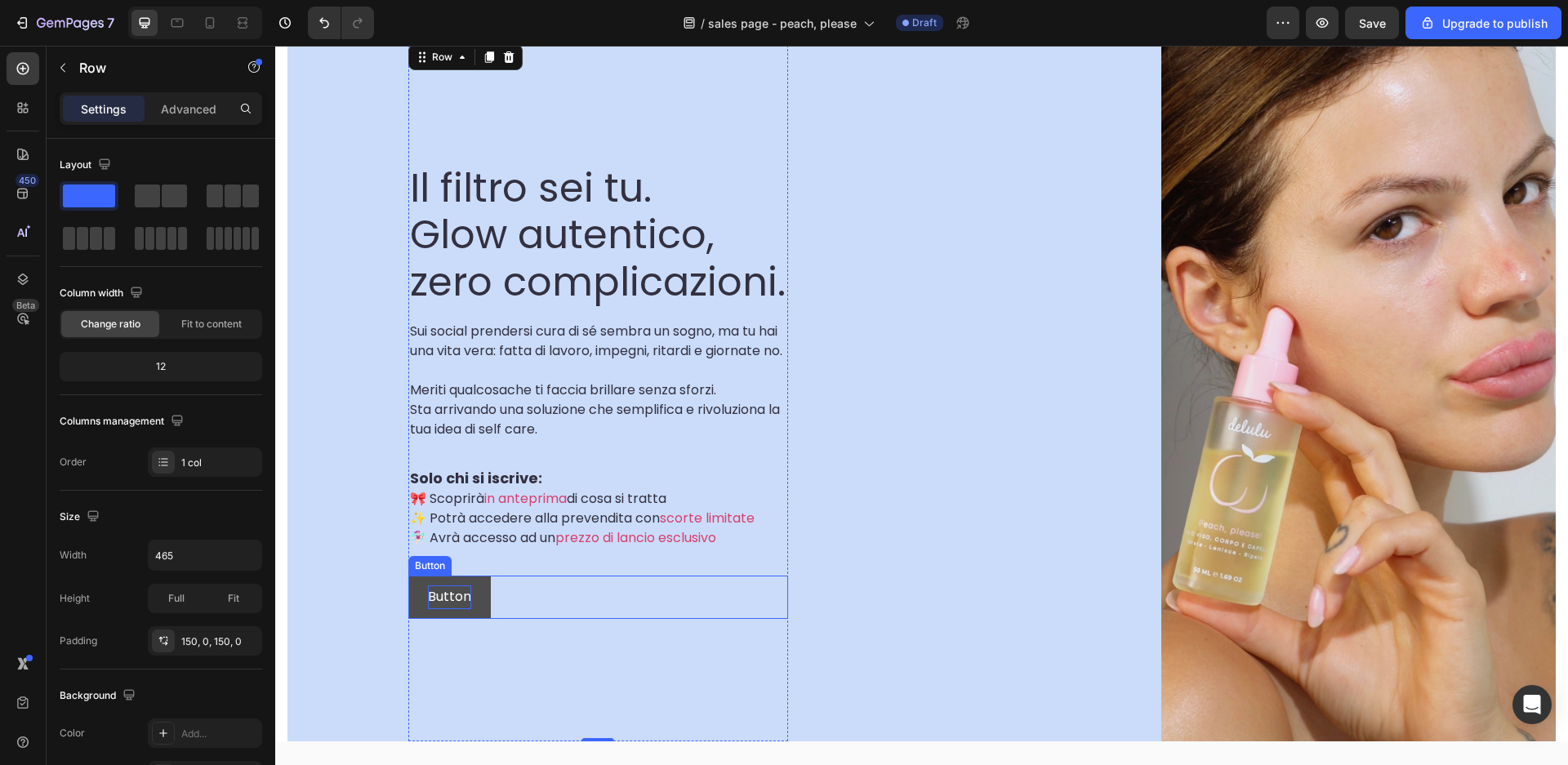
click at [446, 609] on p "Button" at bounding box center [450, 597] width 43 height 23
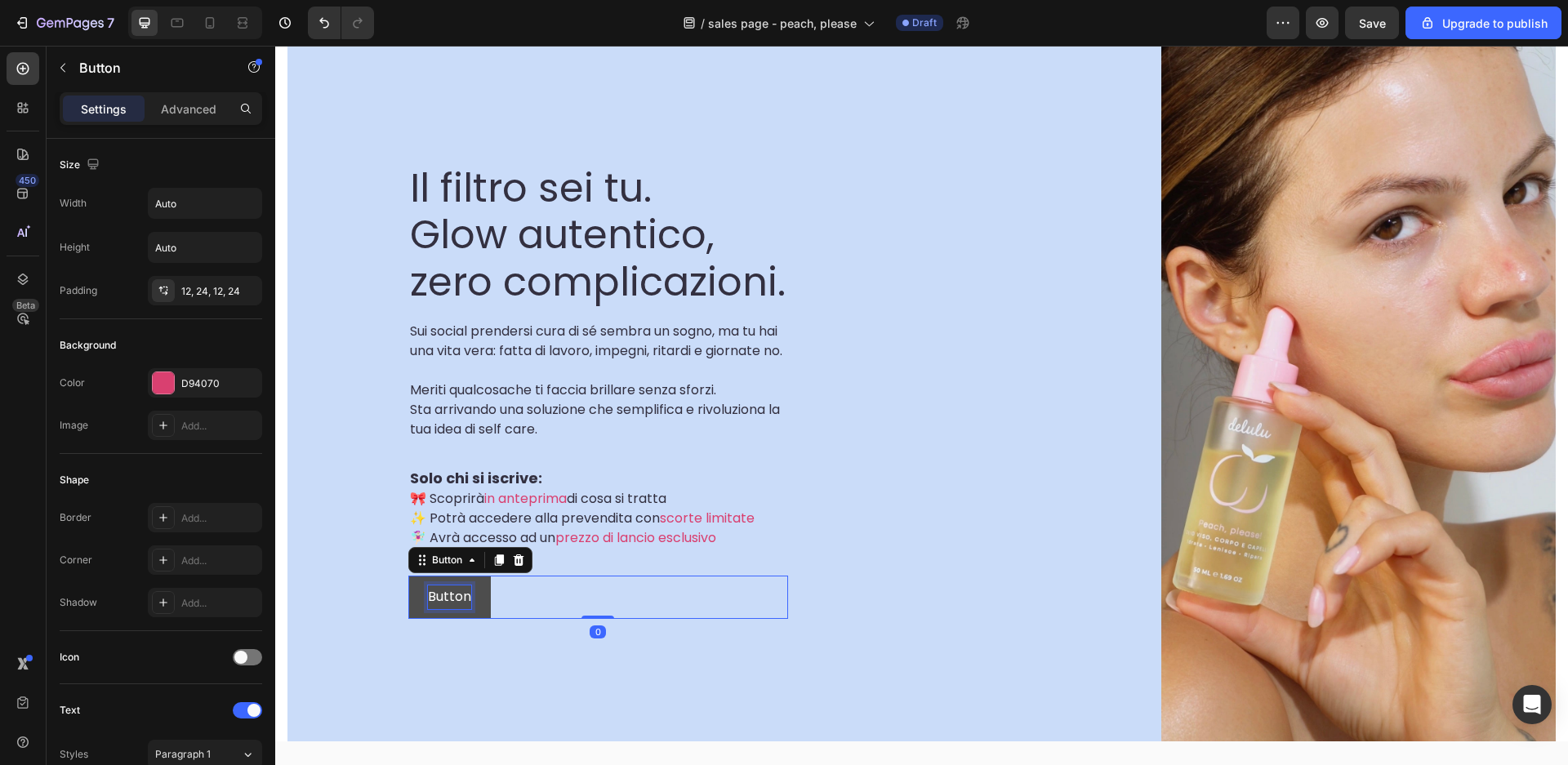
click at [452, 609] on p "Button" at bounding box center [450, 597] width 43 height 23
click at [409, 575] on button "ACQUISTA" at bounding box center [461, 597] width 105 height 43
click at [571, 619] on div "ACQUISTA ORA Button 0" at bounding box center [599, 597] width 380 height 43
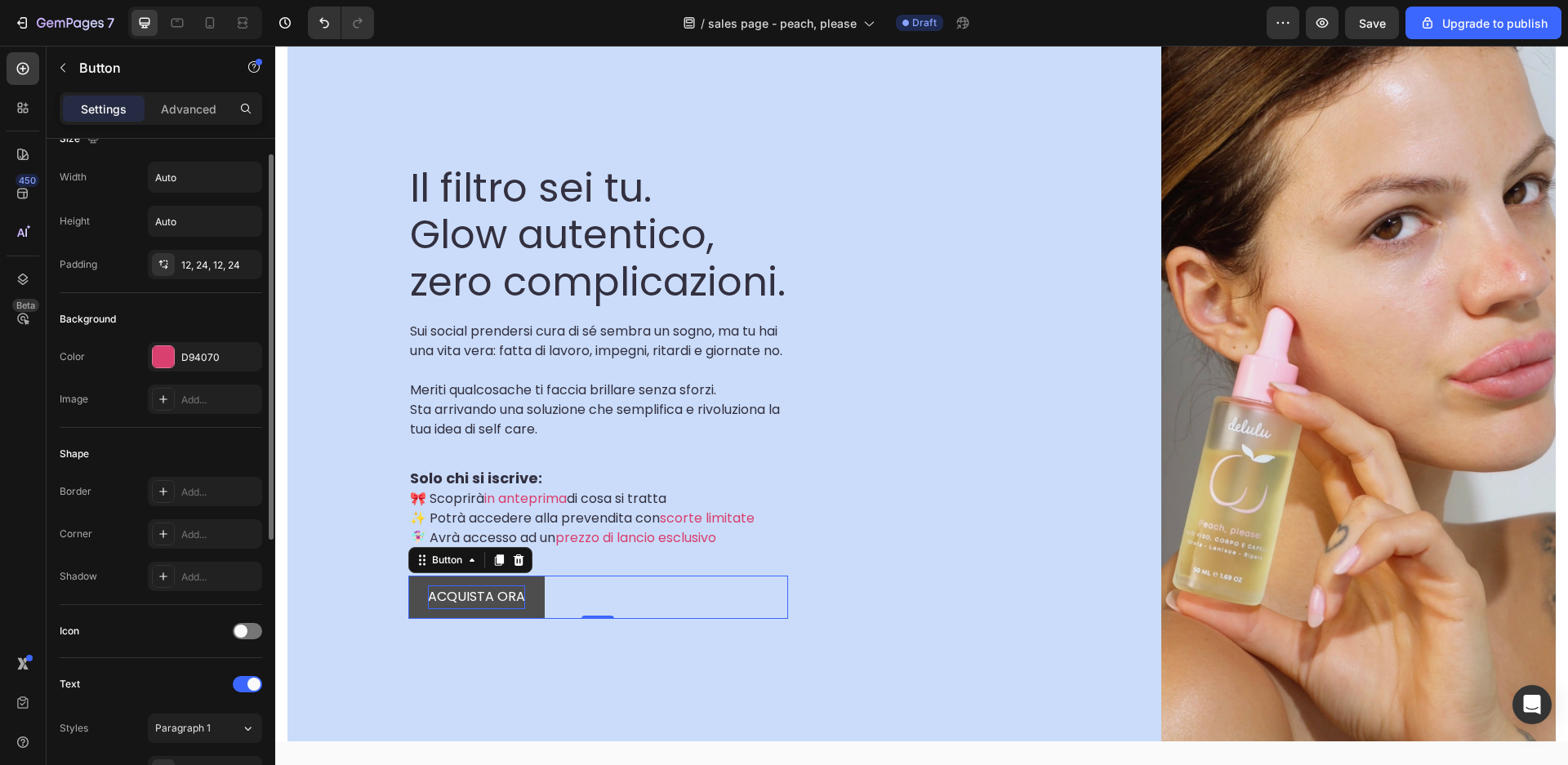
scroll to position [28, 0]
click at [196, 532] on div "Add..." at bounding box center [220, 533] width 76 height 15
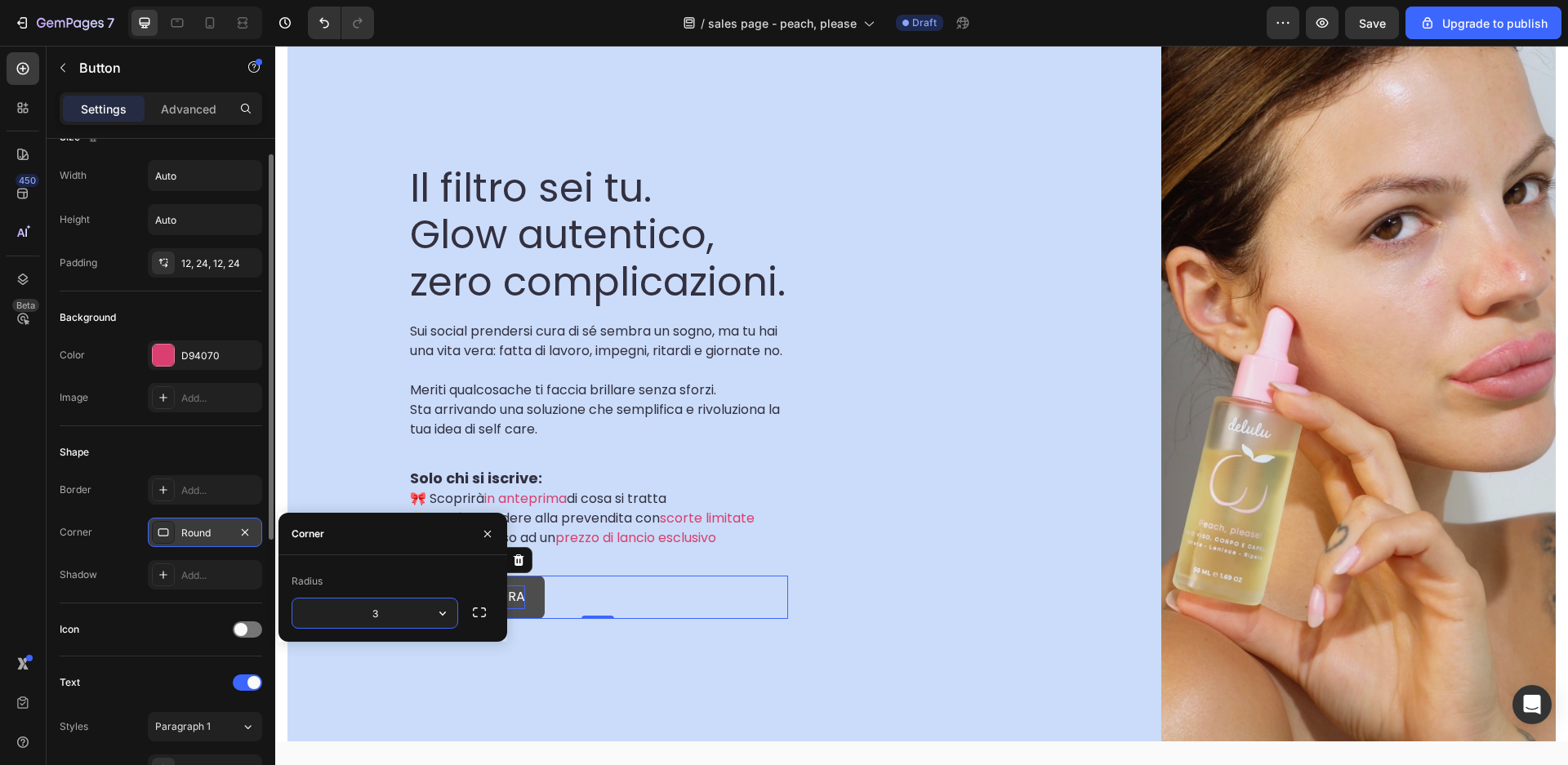
type input "33"
click at [560, 676] on div "Il filtro sei tu. Glow autentico, zero complicazioni. Heading Sui social prende…" at bounding box center [599, 392] width 380 height 702
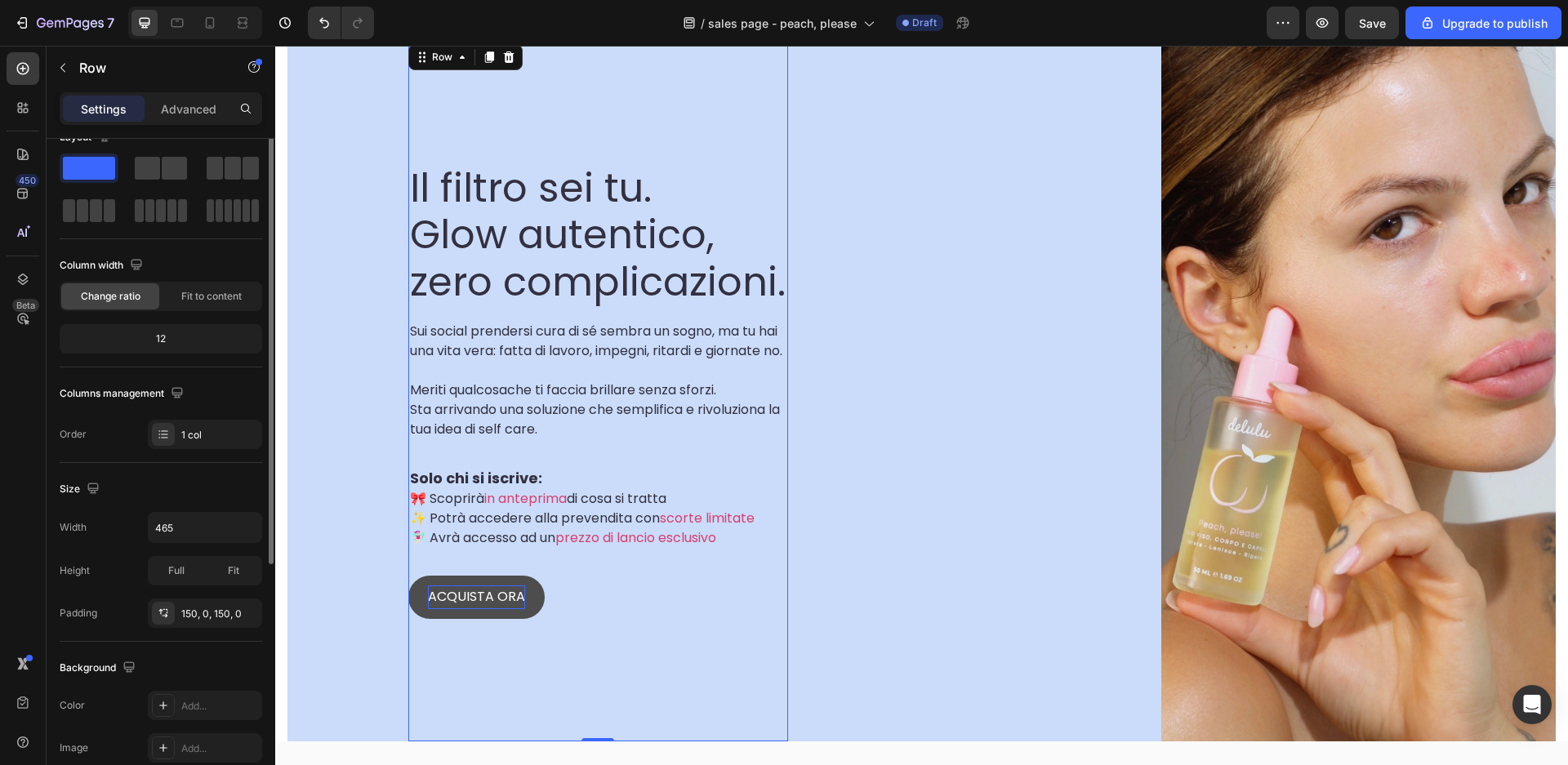
scroll to position [0, 0]
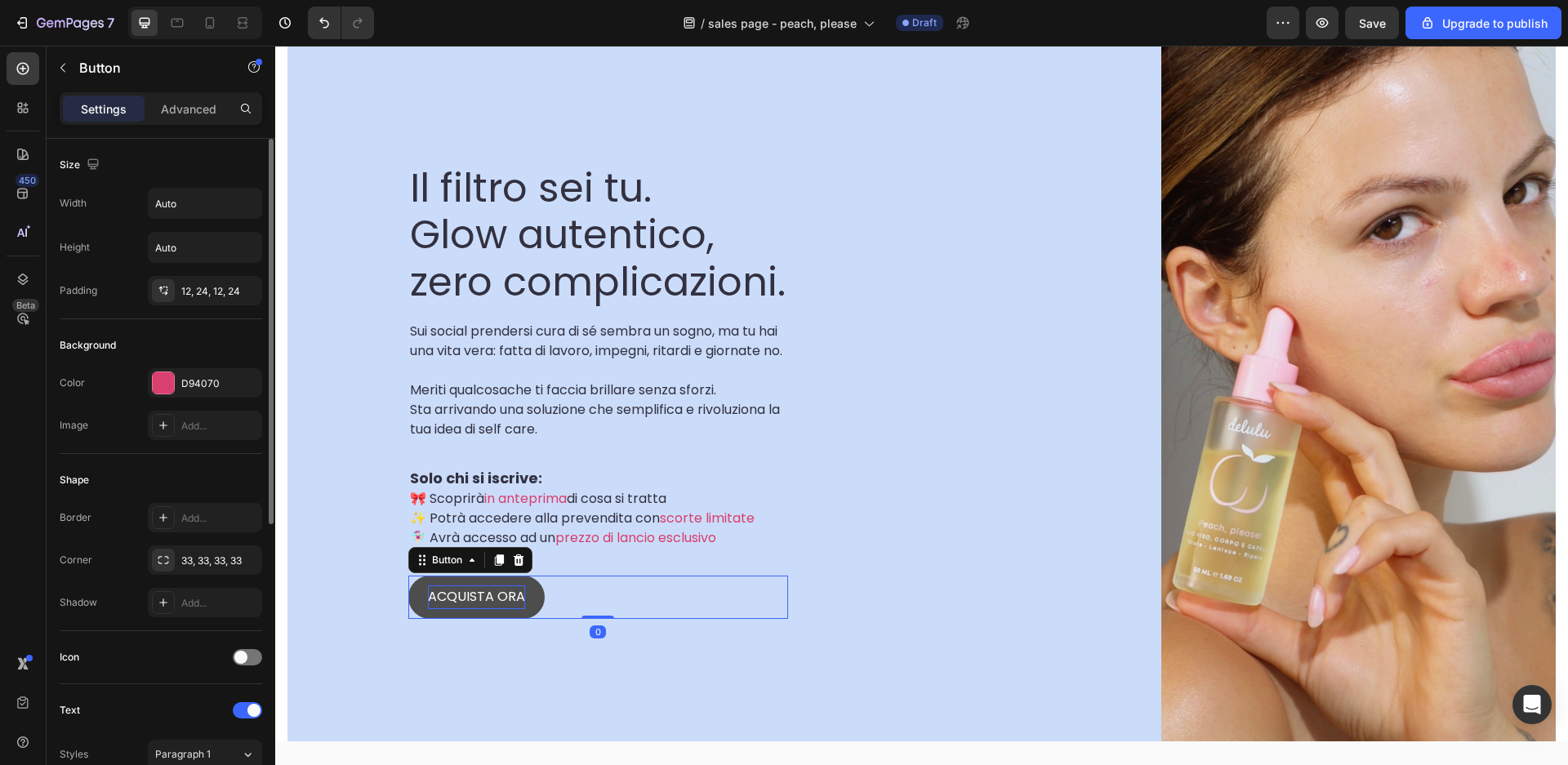
click at [498, 609] on p "ACQUISTA ORA" at bounding box center [477, 597] width 97 height 23
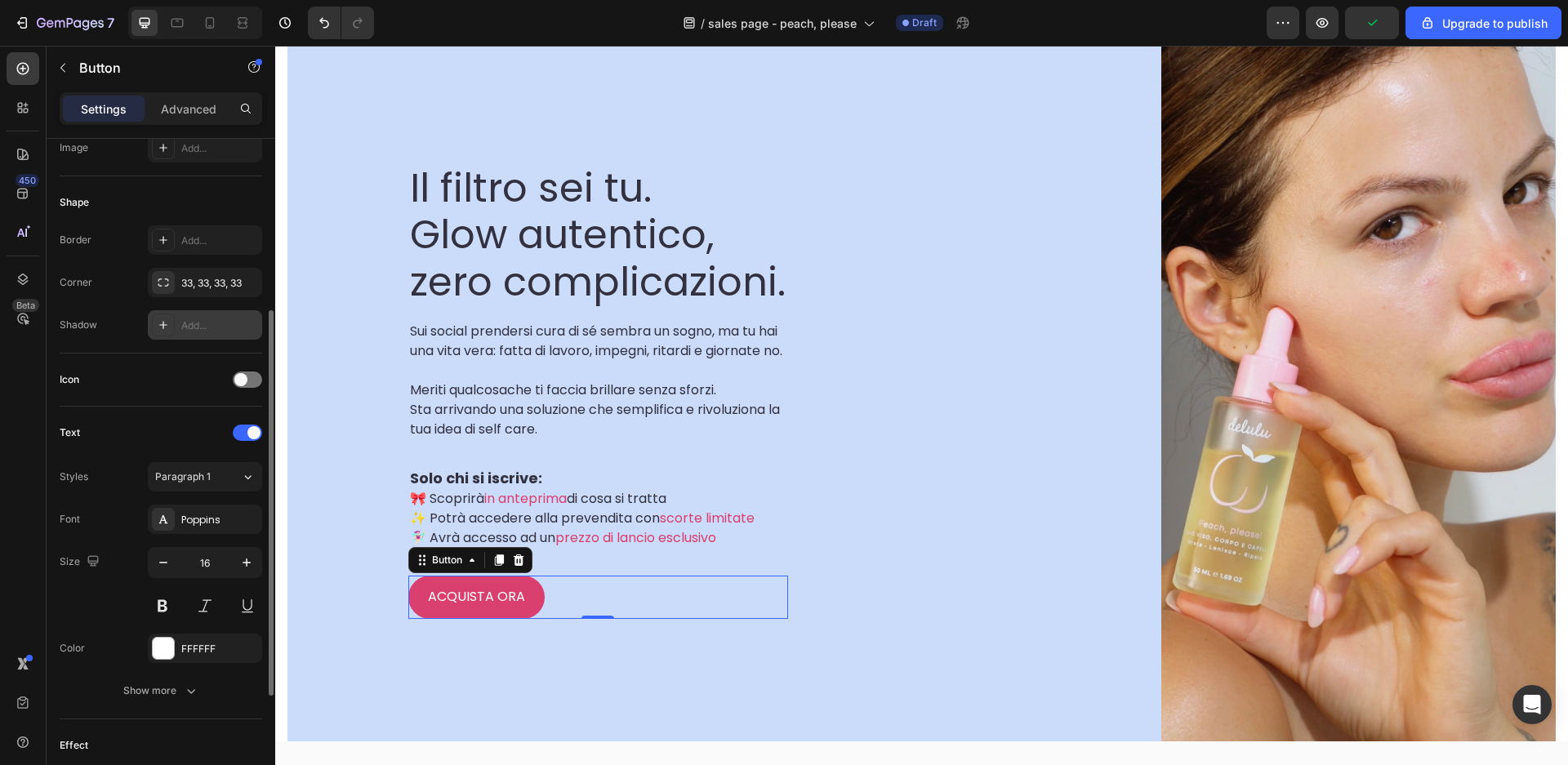
scroll to position [290, 0]
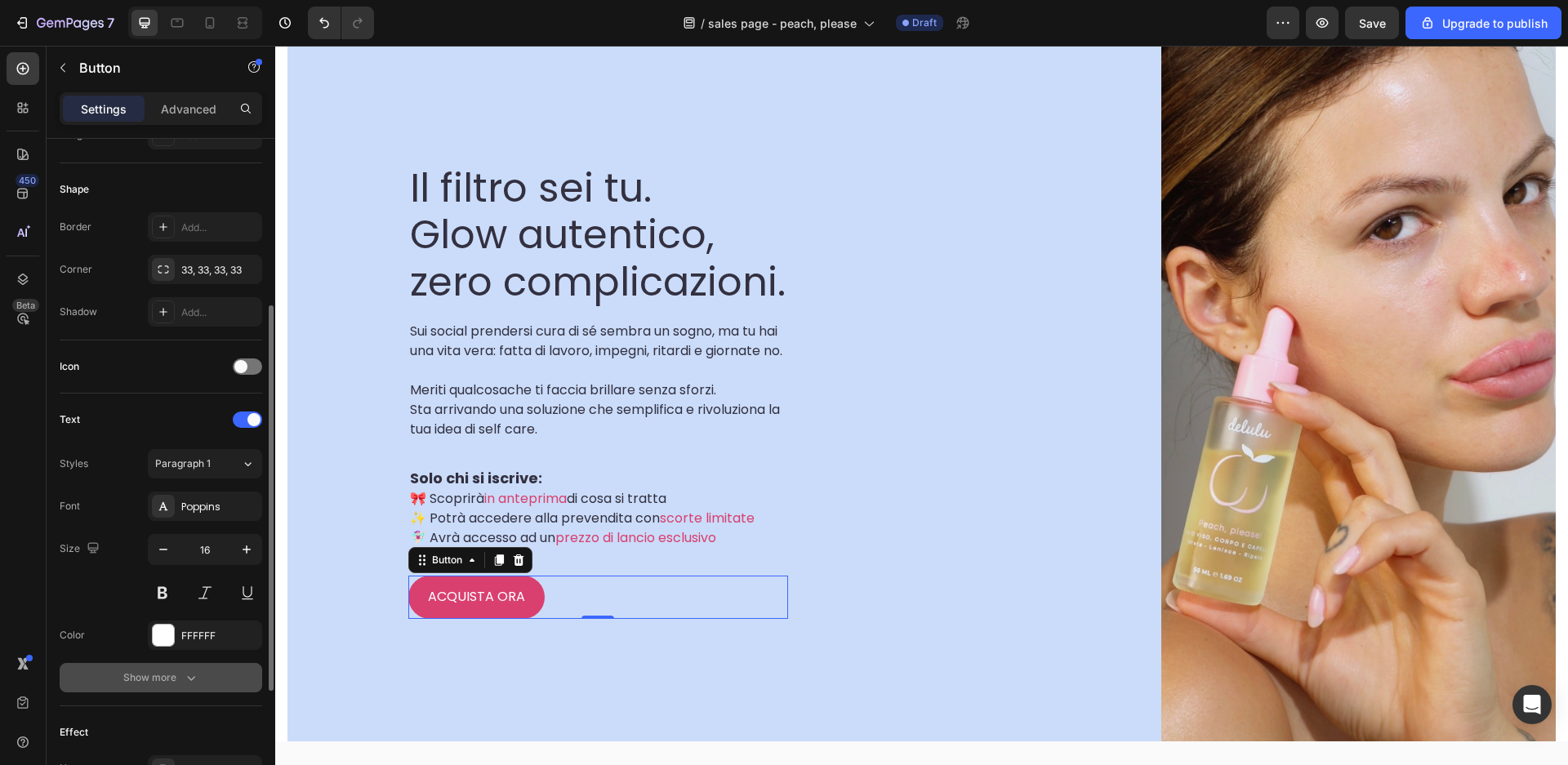
click at [183, 679] on icon "button" at bounding box center [192, 678] width 17 height 17
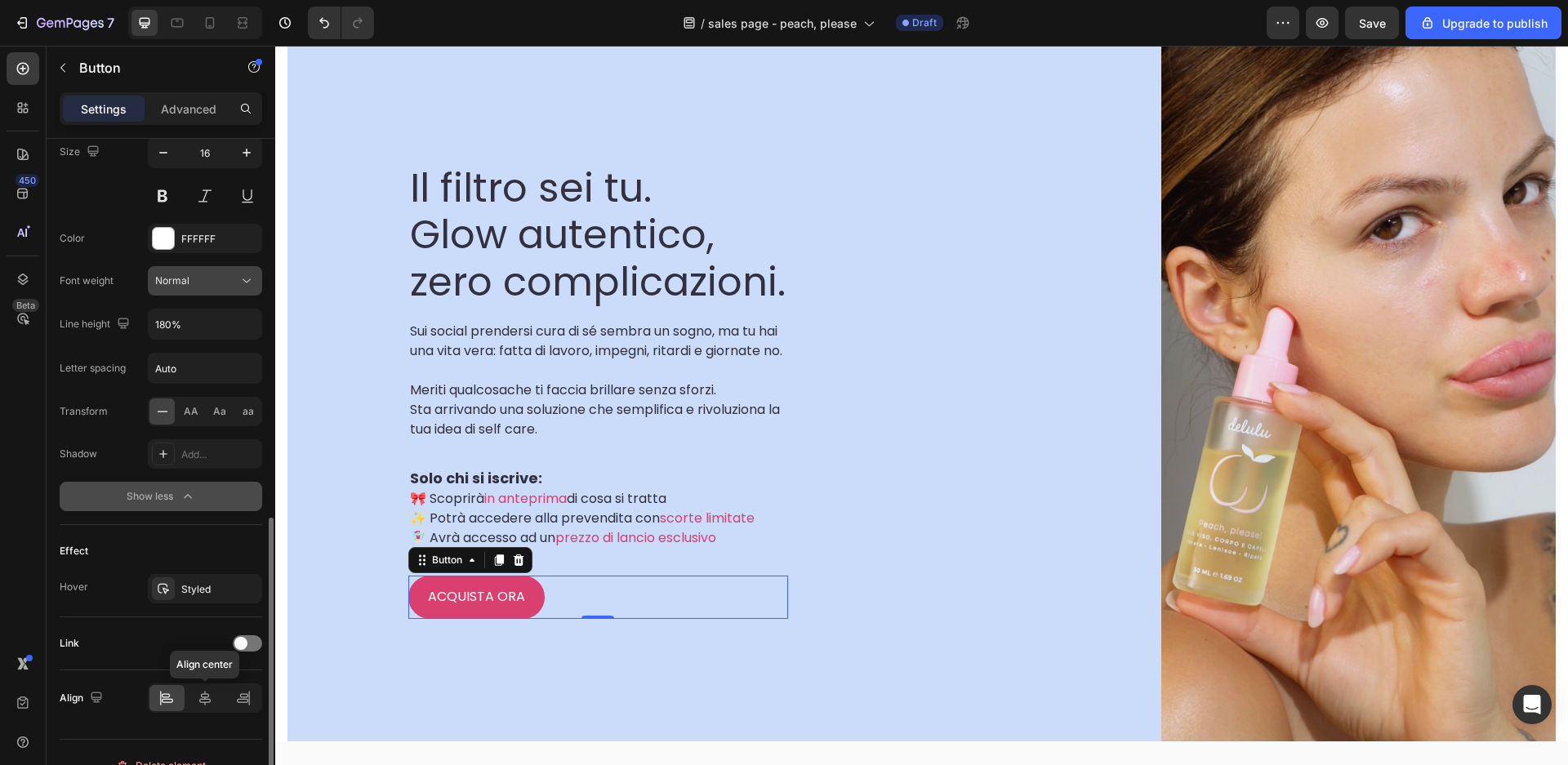
scroll to position [718, 0]
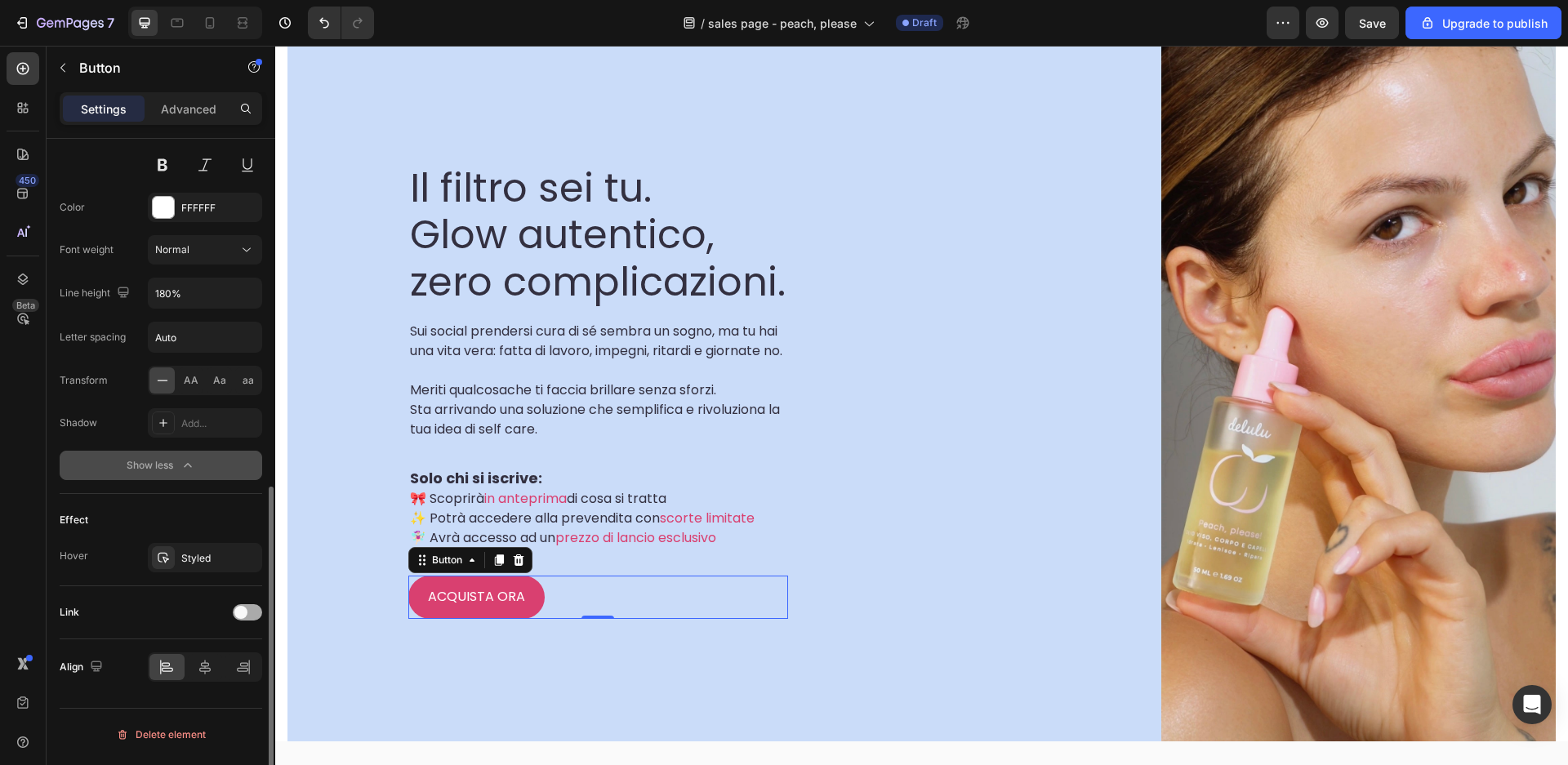
click at [252, 609] on div at bounding box center [248, 612] width 30 height 17
click at [225, 661] on div "Open page" at bounding box center [196, 653] width 83 height 15
click at [184, 708] on div "Add..." at bounding box center [205, 696] width 115 height 30
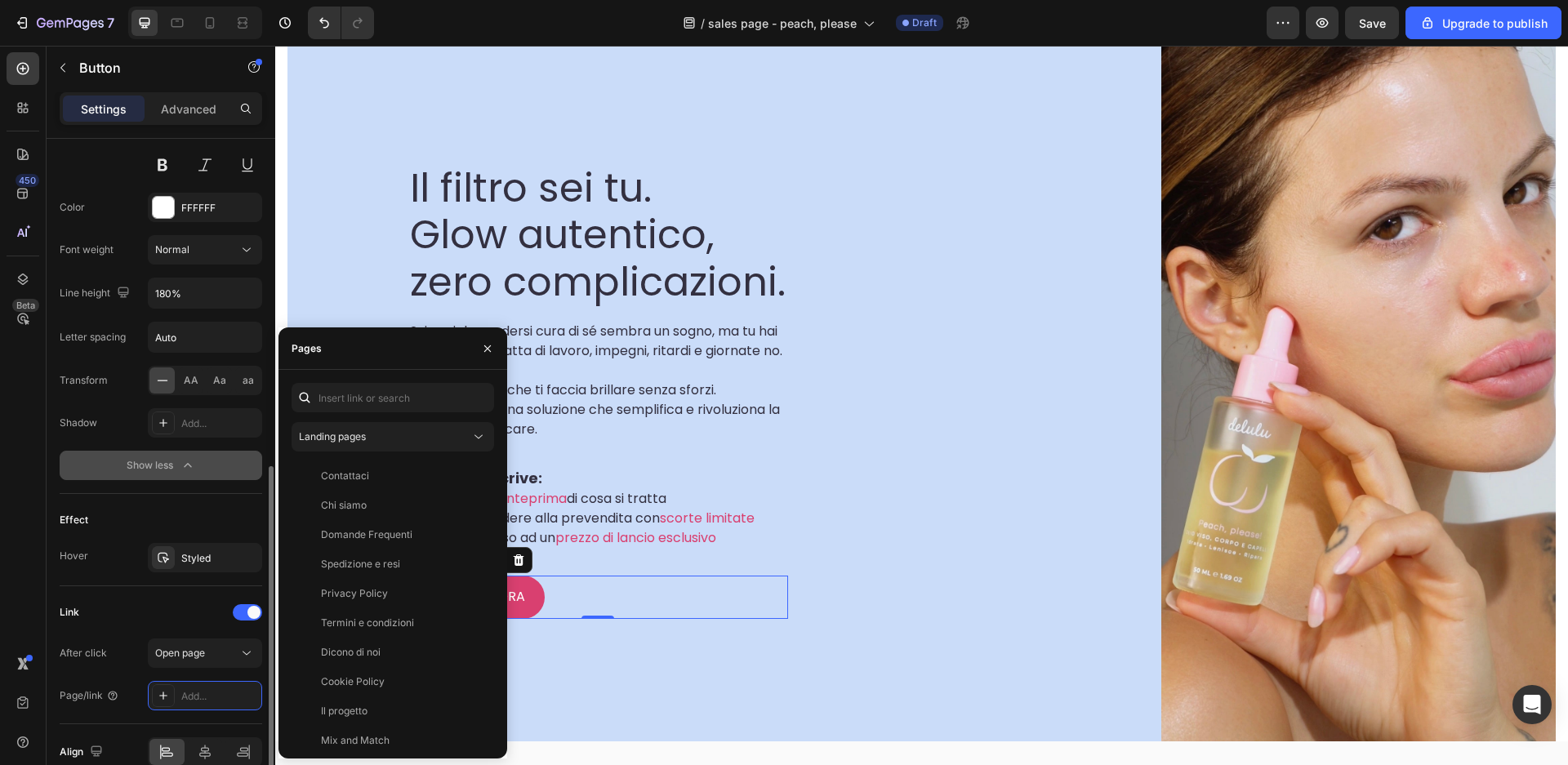
click at [112, 651] on div "After click Open page" at bounding box center [161, 653] width 203 height 30
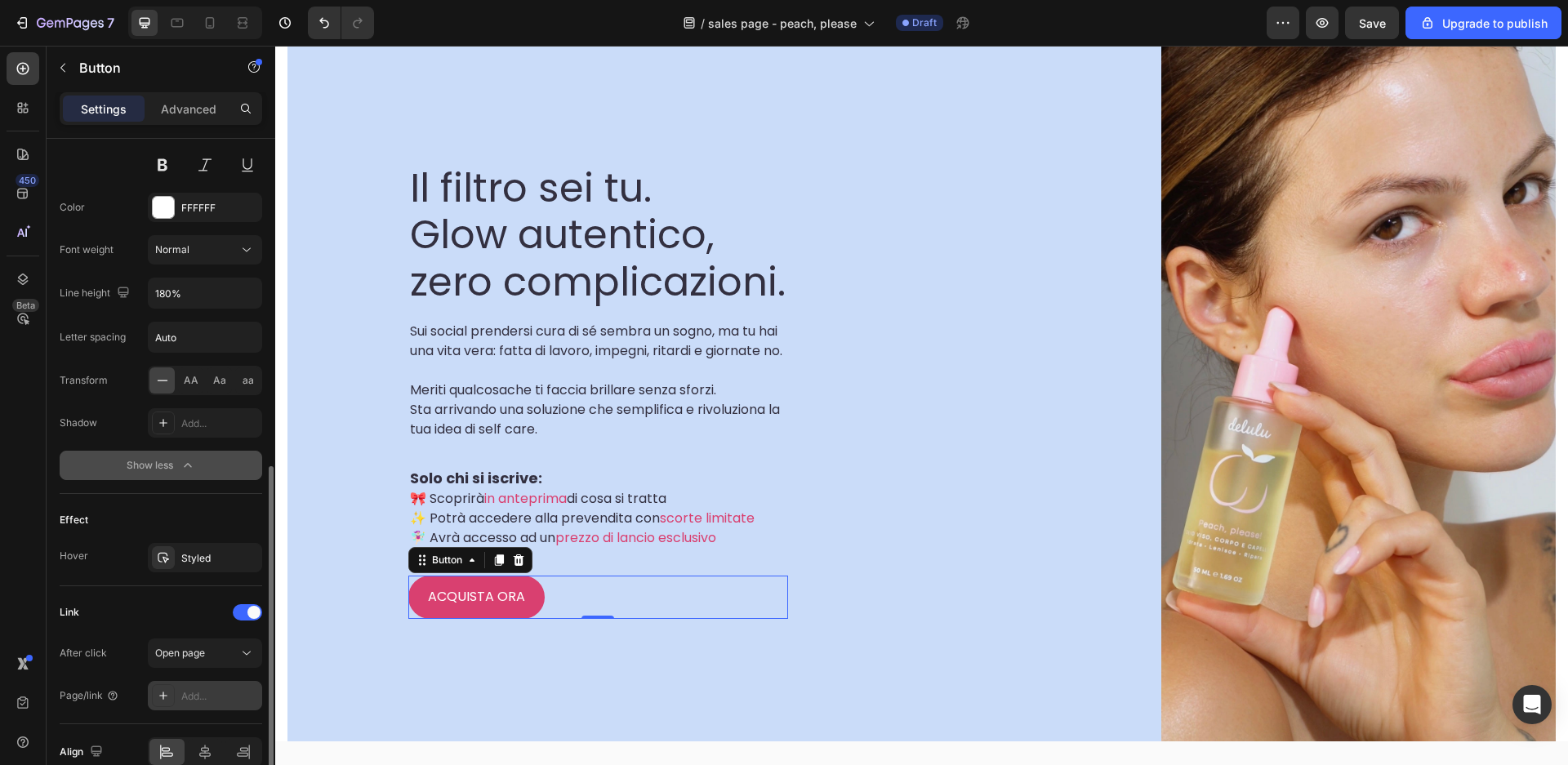
click at [207, 704] on div "Add..." at bounding box center [220, 696] width 76 height 15
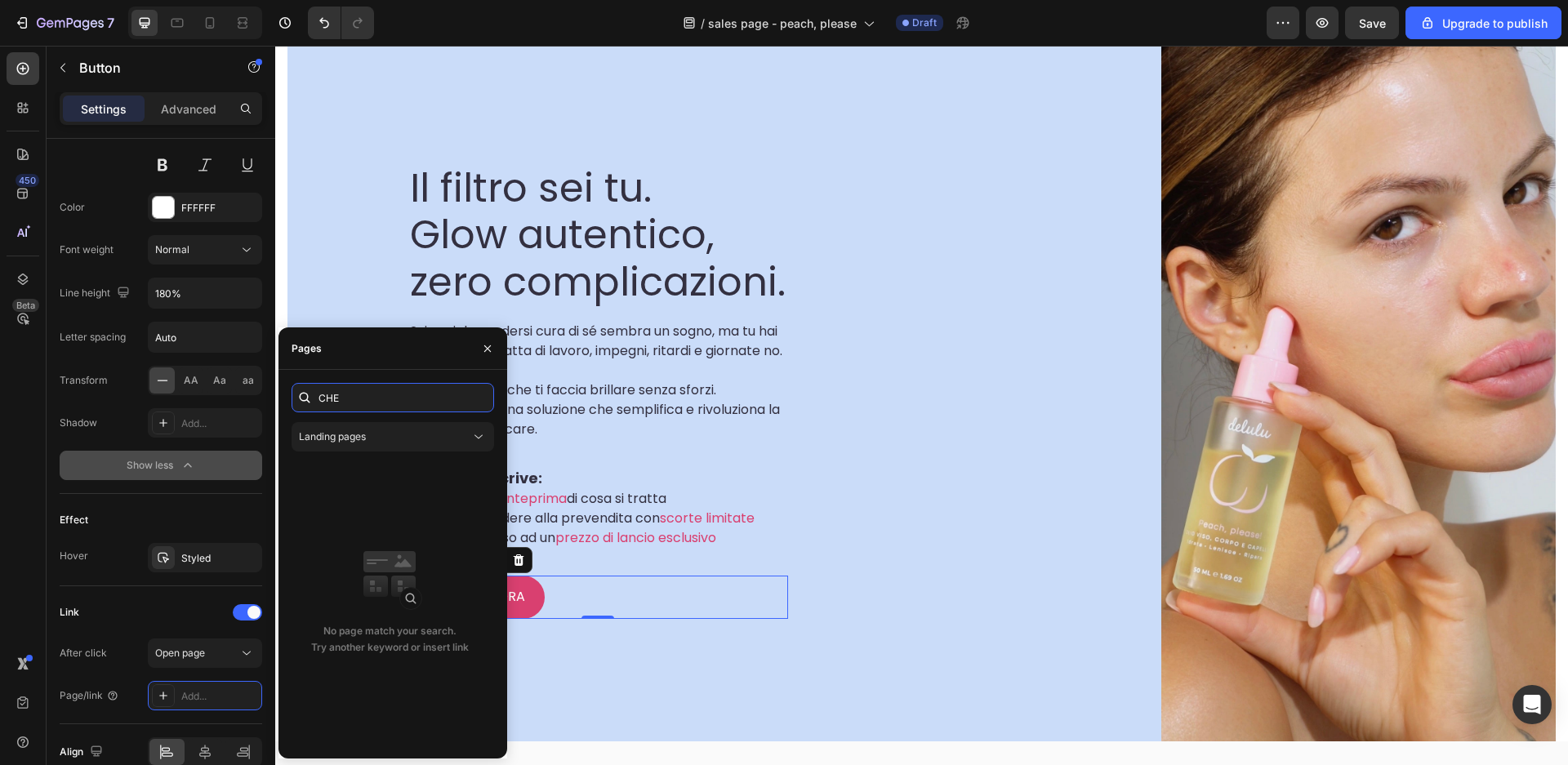
type input "CHEC"
